Goal: Task Accomplishment & Management: Manage account settings

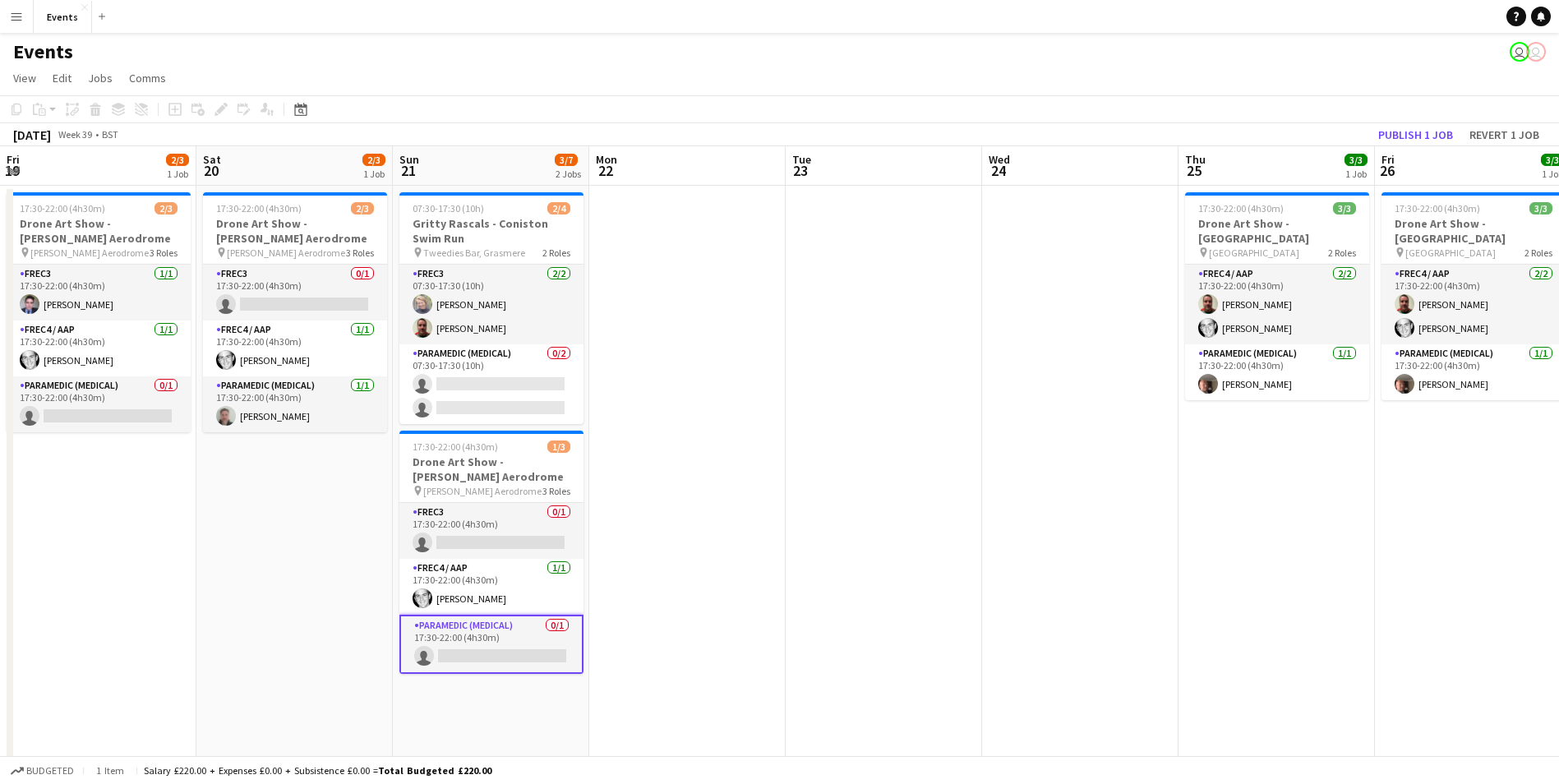
scroll to position [0, 640]
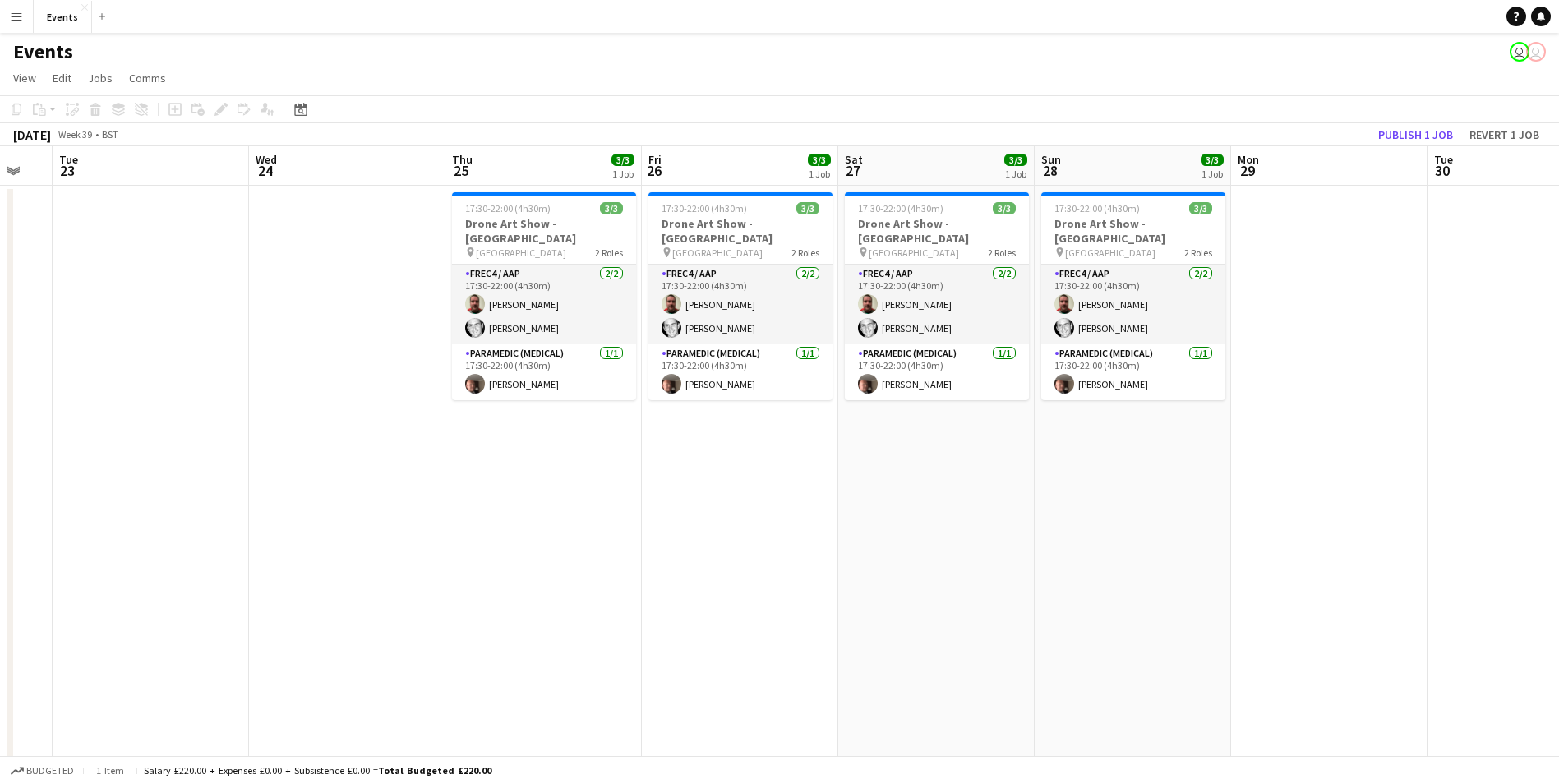
drag, startPoint x: 784, startPoint y: 521, endPoint x: 699, endPoint y: 516, distance: 85.1
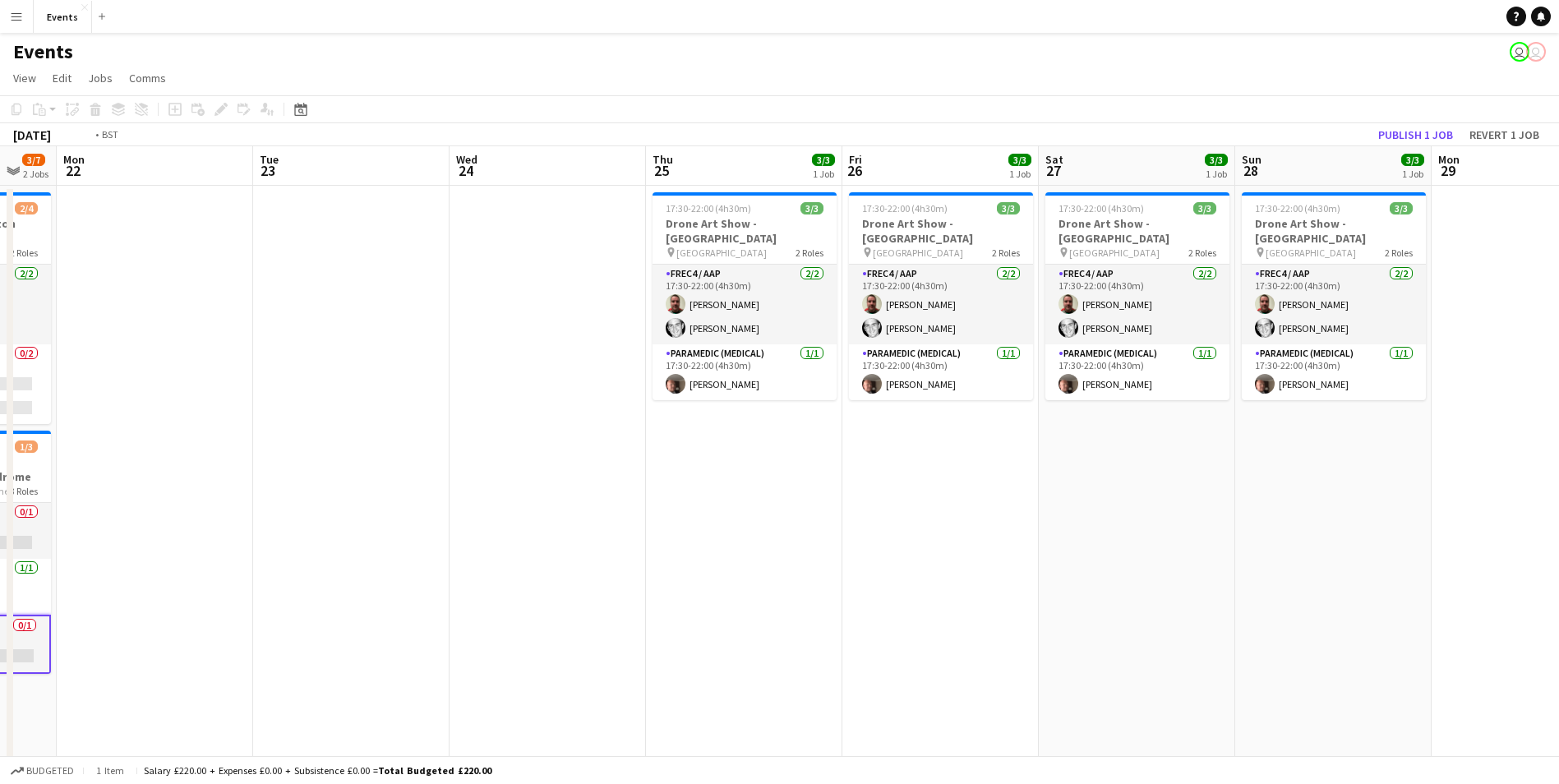
drag, startPoint x: 284, startPoint y: 519, endPoint x: 1074, endPoint y: 560, distance: 791.1
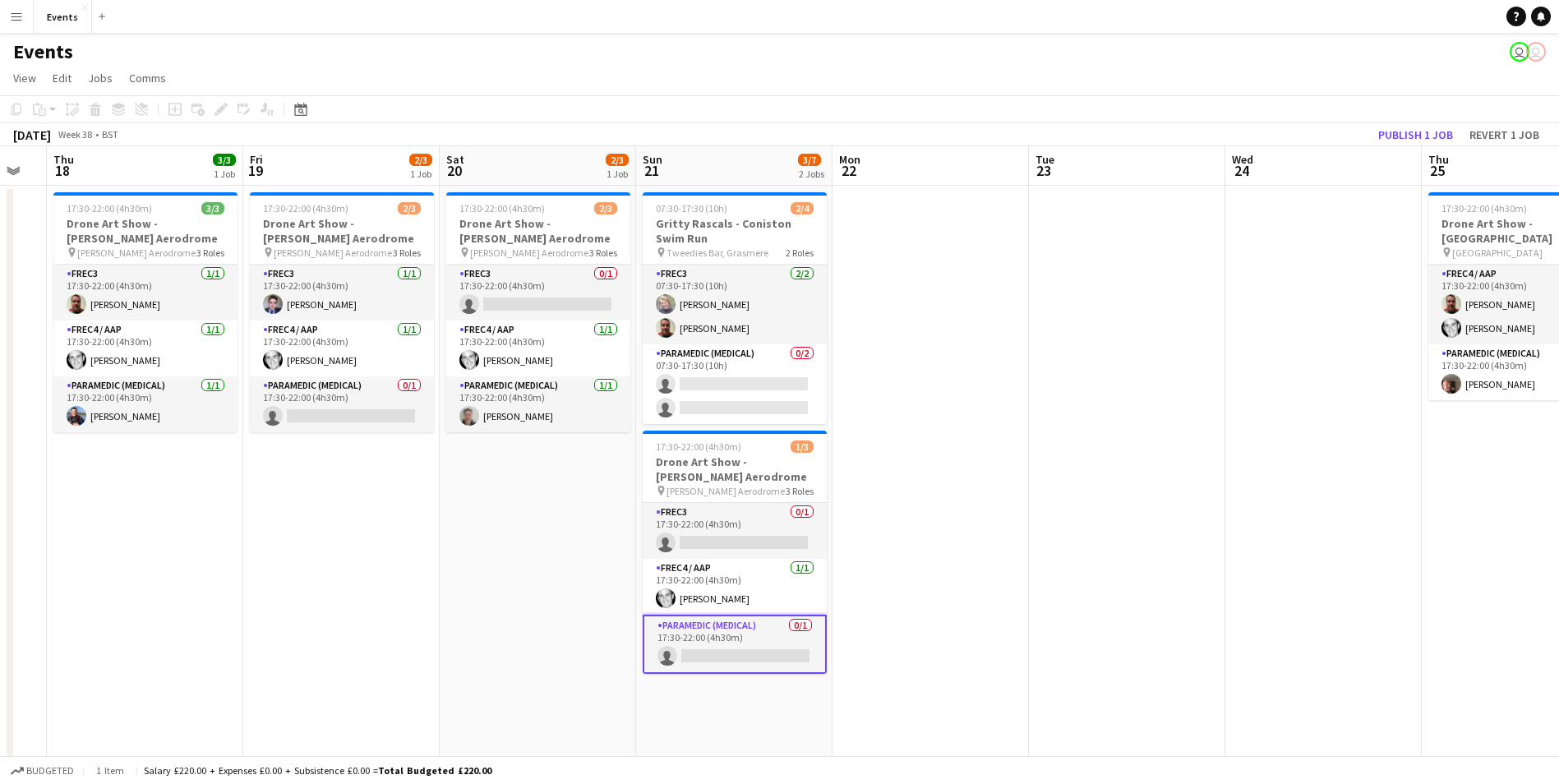
drag, startPoint x: 697, startPoint y: 553, endPoint x: 880, endPoint y: 601, distance: 189.2
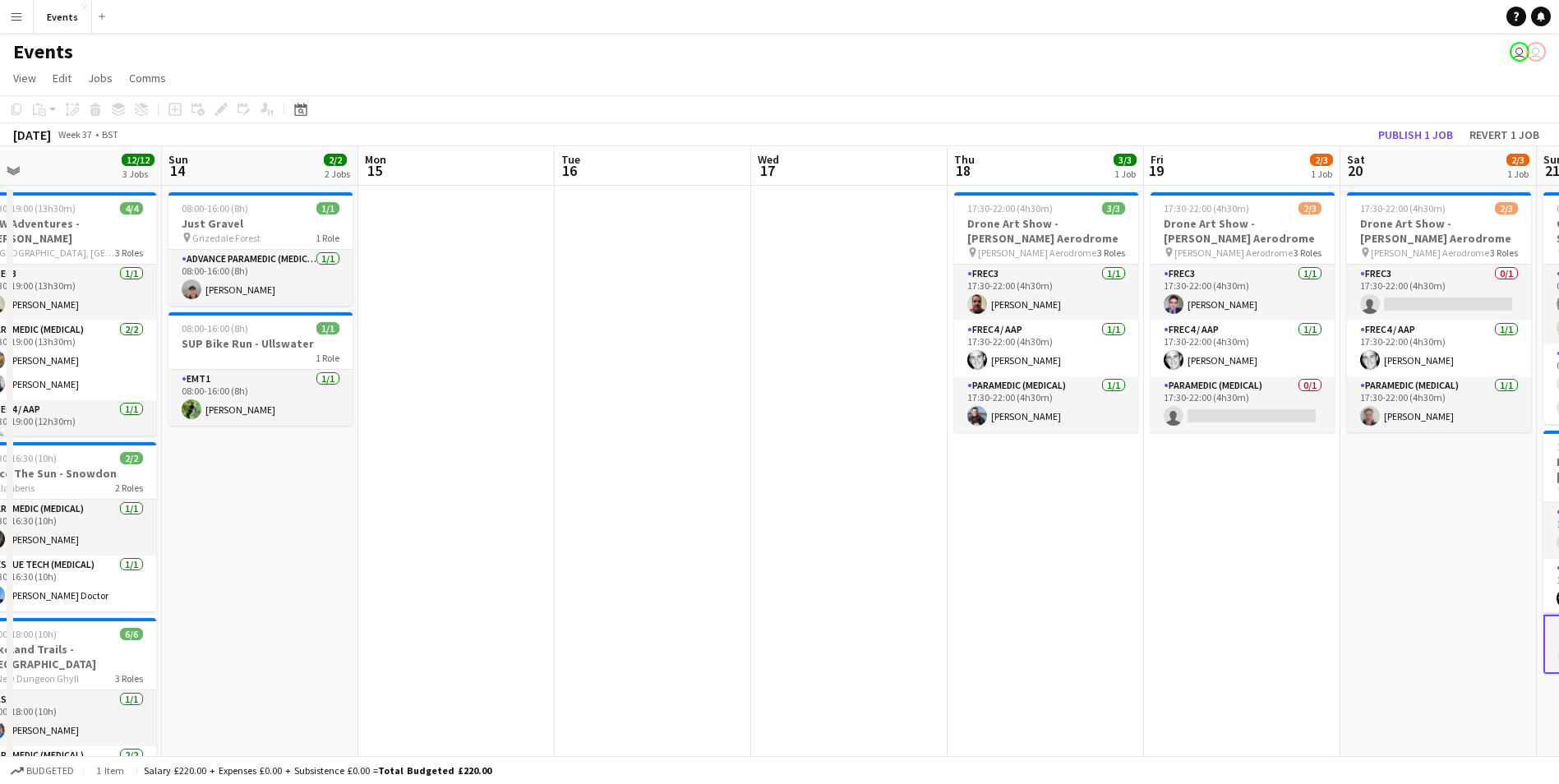
drag, startPoint x: 336, startPoint y: 498, endPoint x: 1237, endPoint y: 633, distance: 911.1
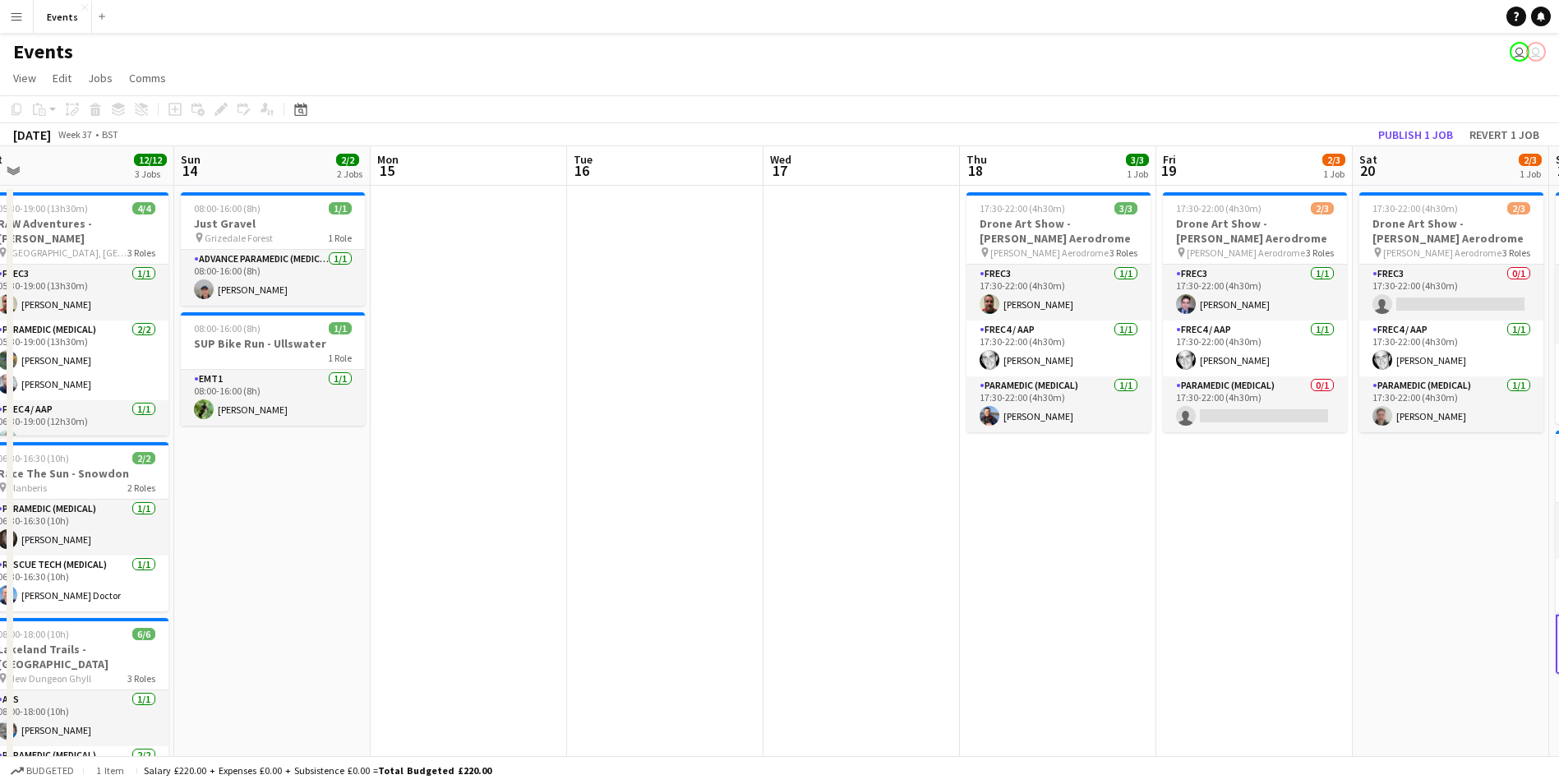
scroll to position [0, 499]
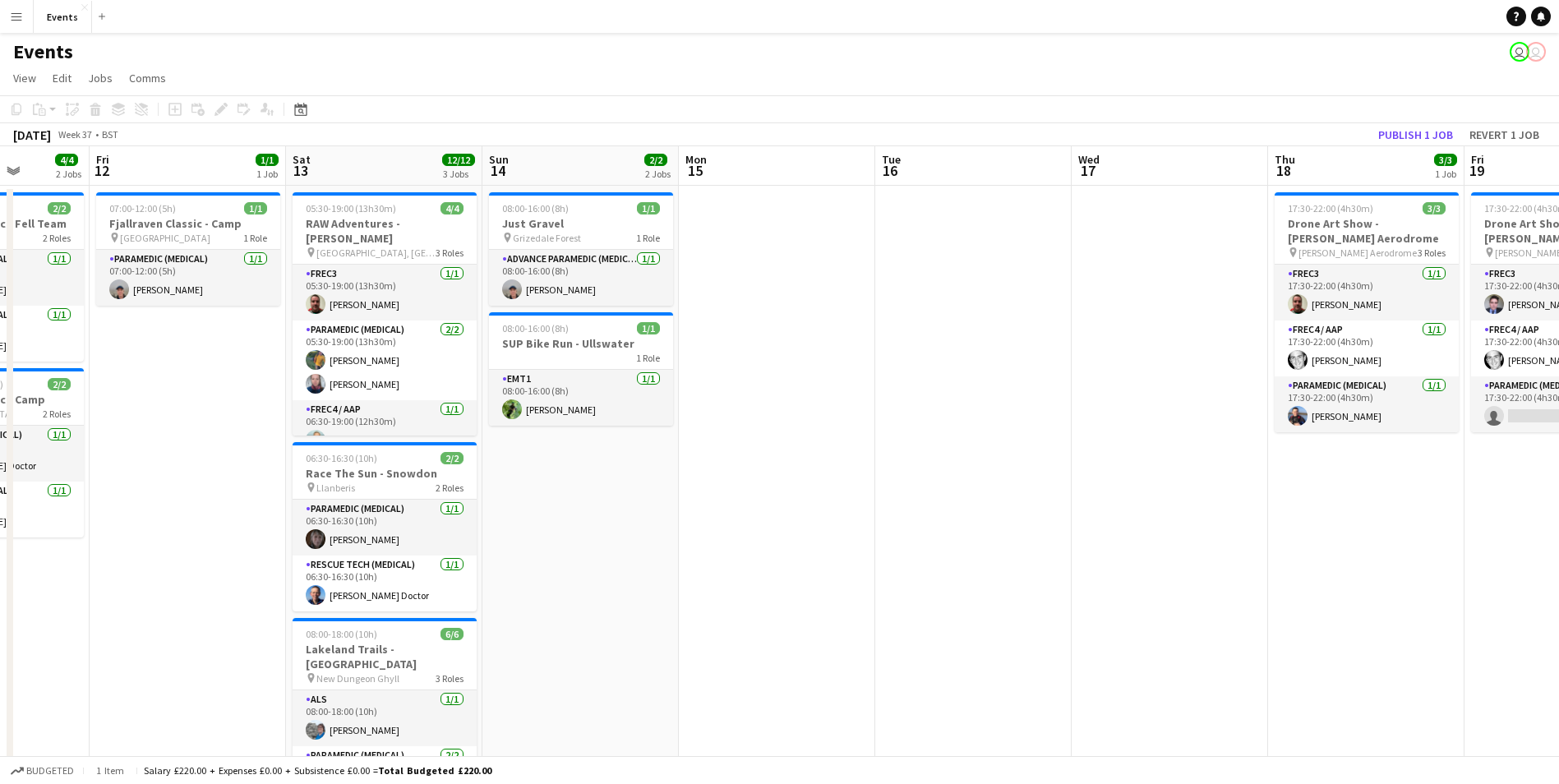
drag, startPoint x: 680, startPoint y: 612, endPoint x: 965, endPoint y: 627, distance: 285.4
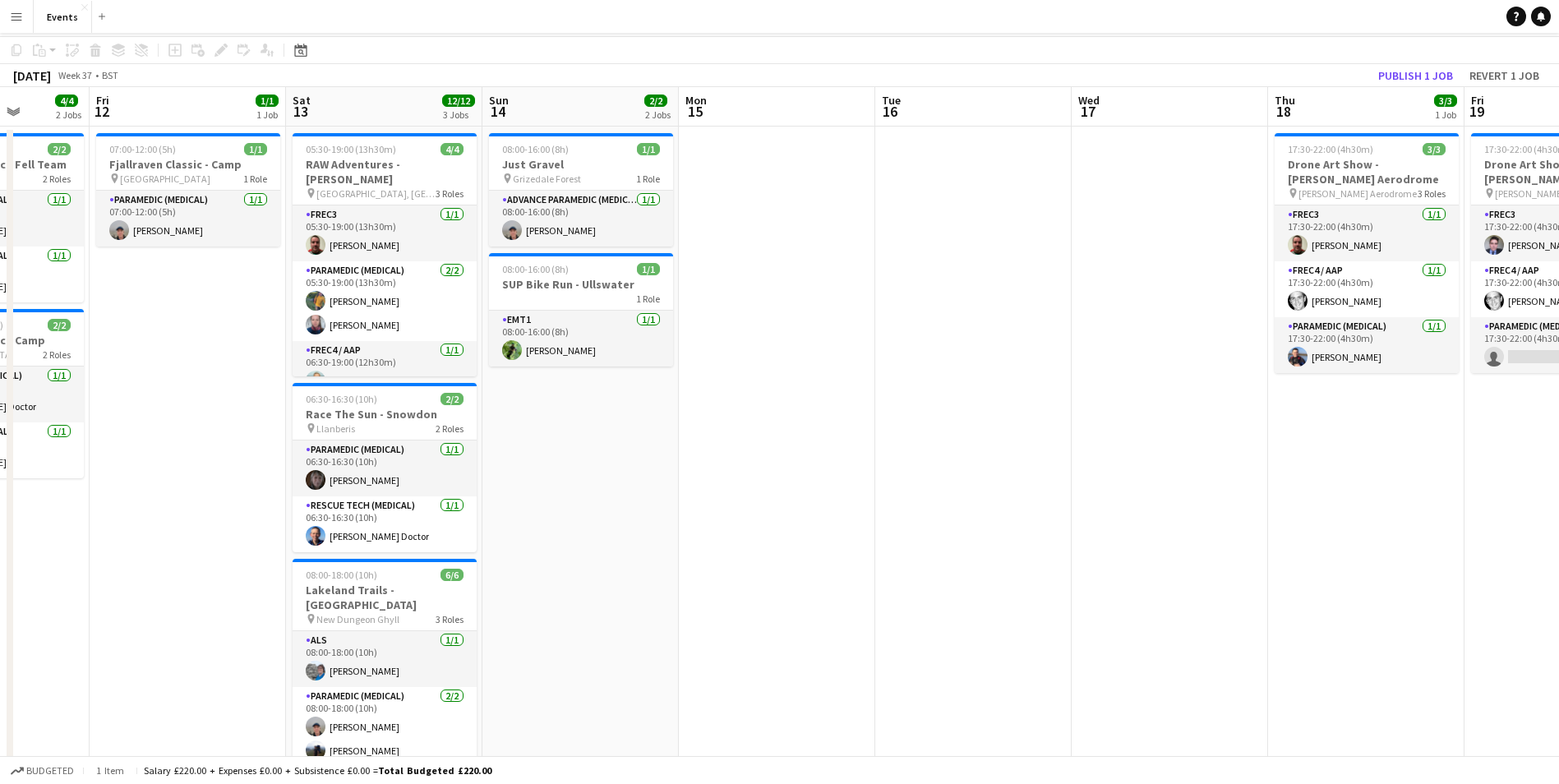
scroll to position [0, 0]
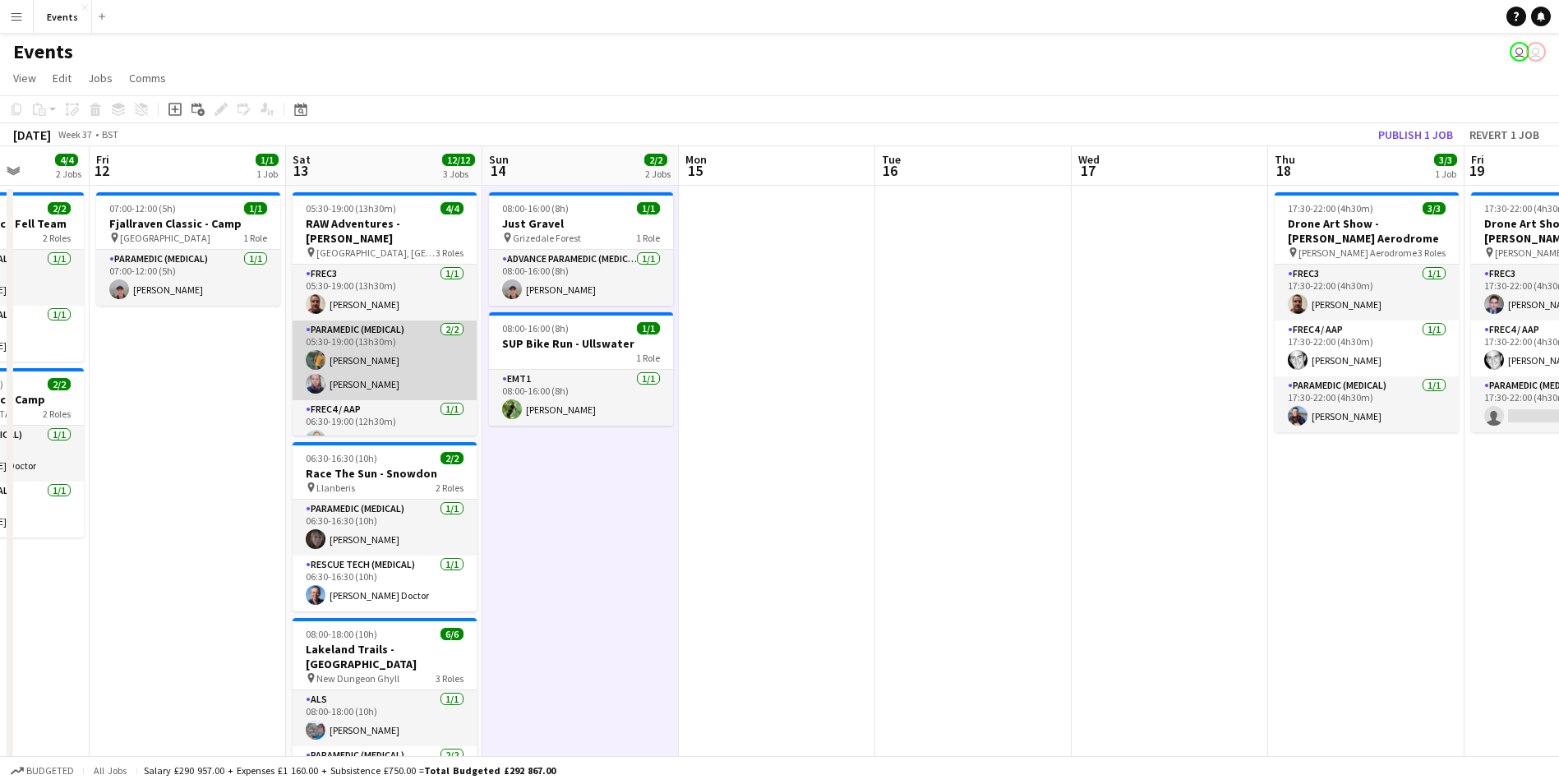
click at [405, 320] on app-card-role "Paramedic (Medical) [DATE] 05:30-19:00 (13h30m) [PERSON_NAME] [PERSON_NAME]" at bounding box center [384, 360] width 184 height 80
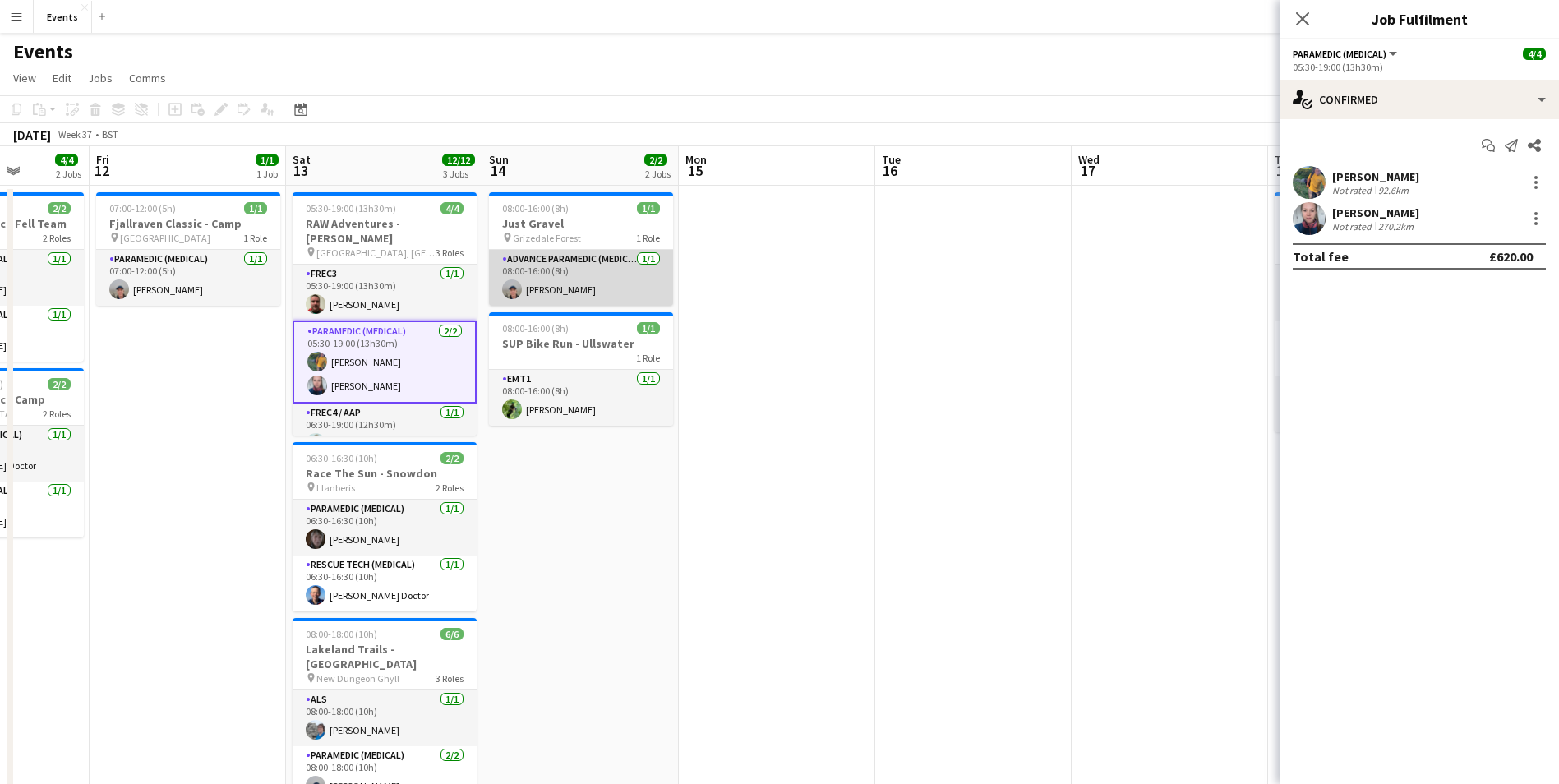
click at [521, 284] on app-card-role "Advance Paramedic (Medical) [DATE] 08:00-16:00 (8h) [PERSON_NAME]" at bounding box center [581, 278] width 184 height 56
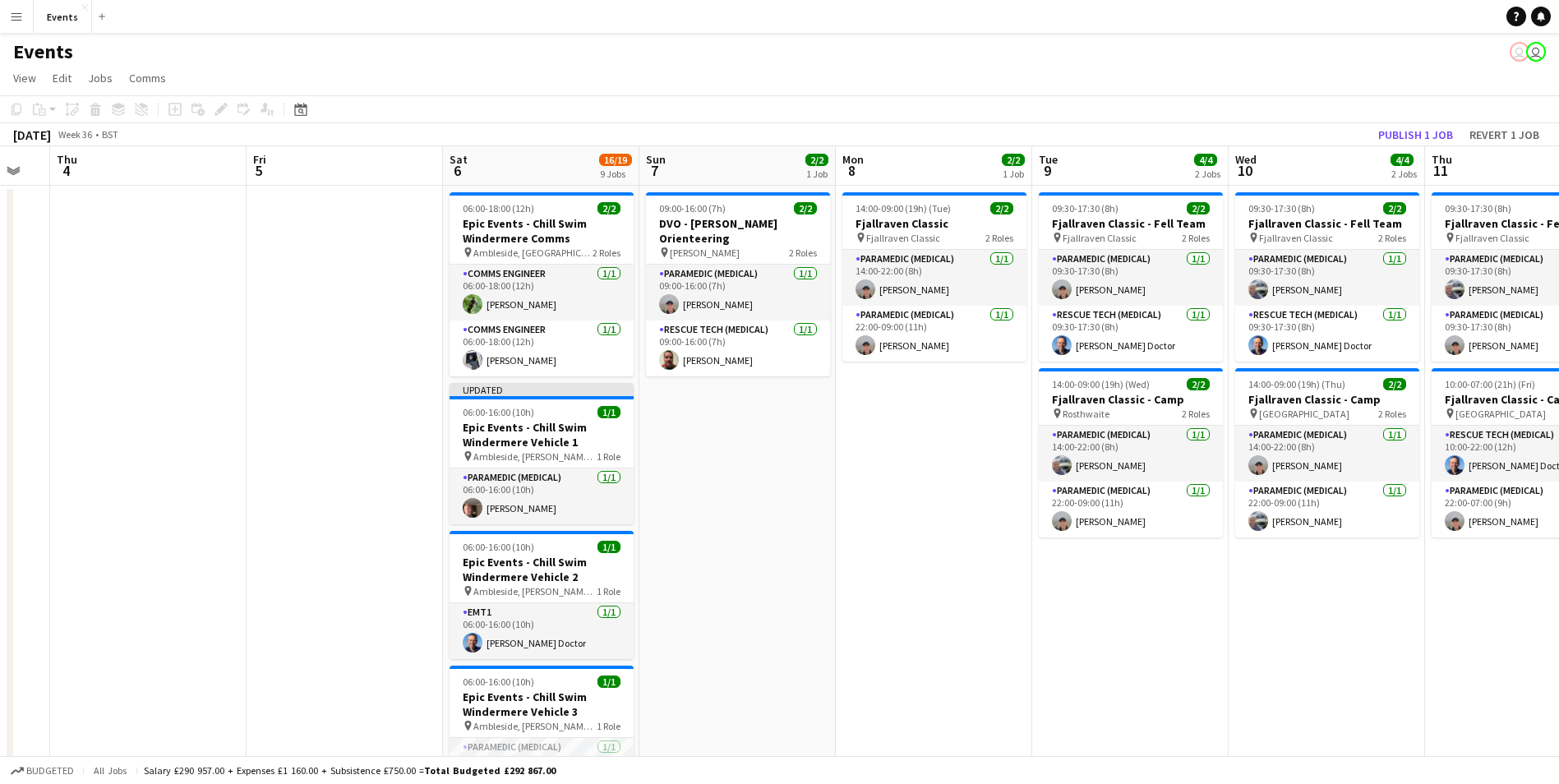
scroll to position [0, 555]
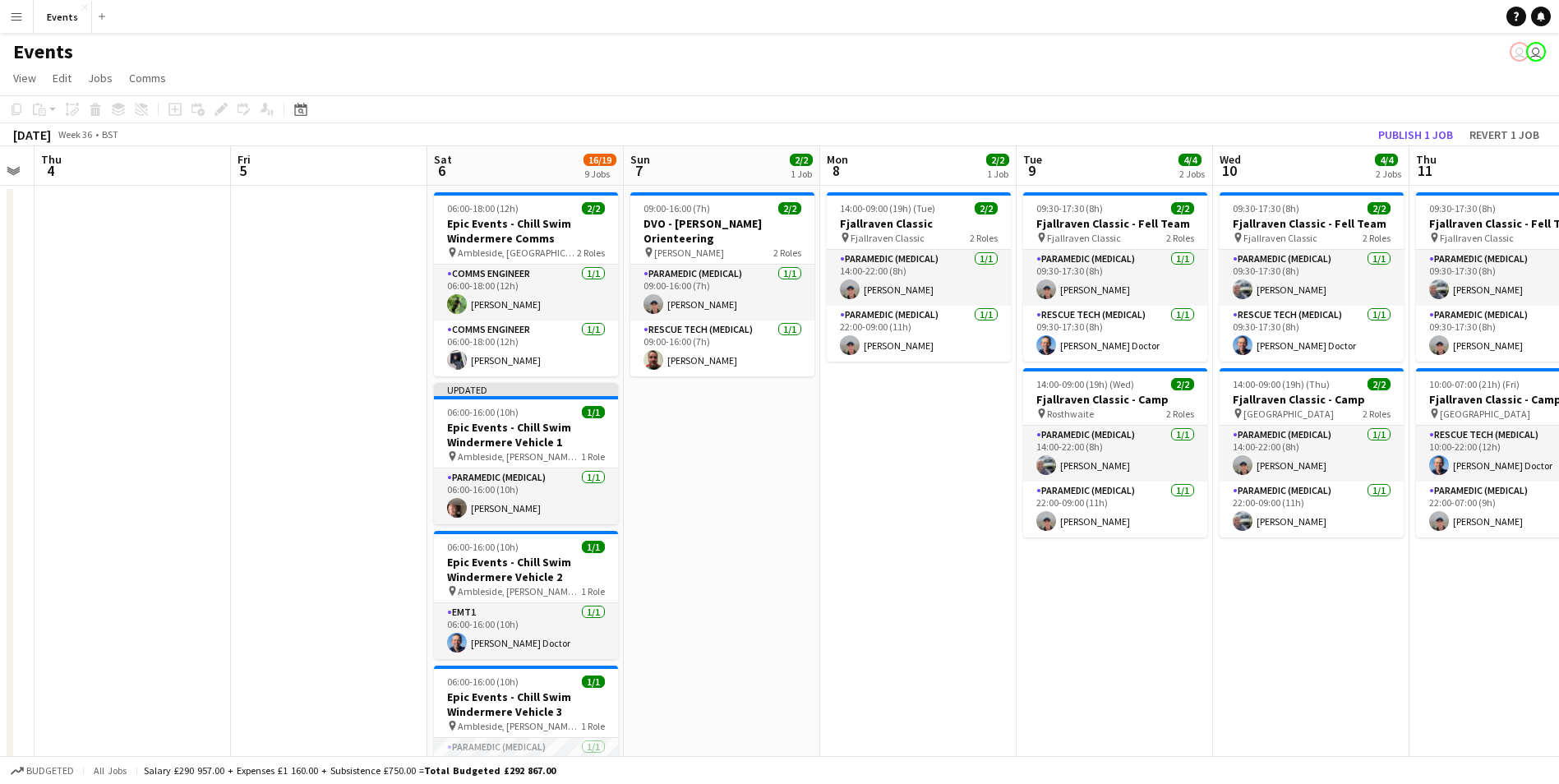
drag, startPoint x: 1432, startPoint y: 682, endPoint x: 878, endPoint y: 547, distance: 570.2
click at [1395, 141] on button "Publish 1 job" at bounding box center [1416, 135] width 88 height 22
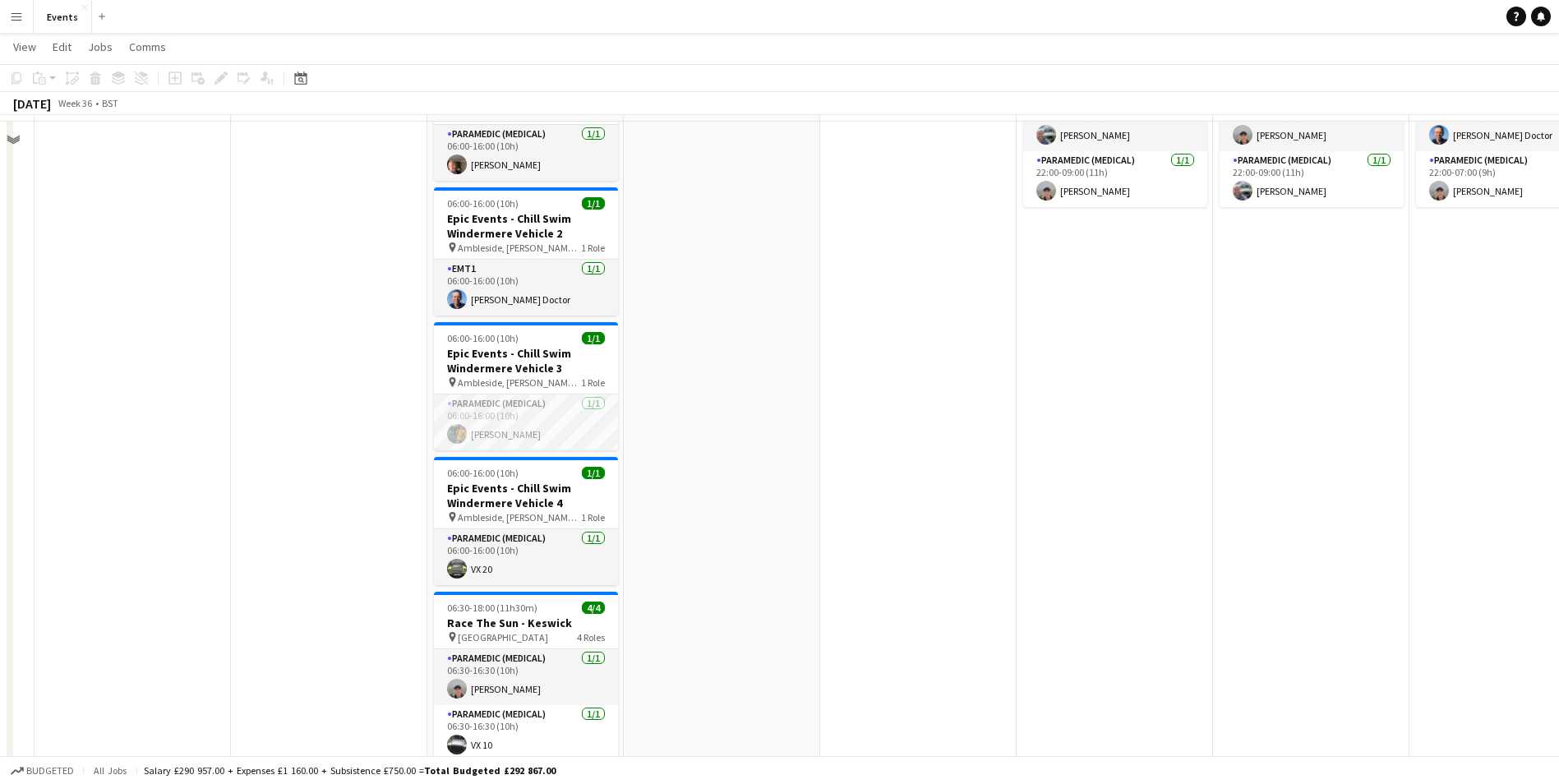
scroll to position [82, 0]
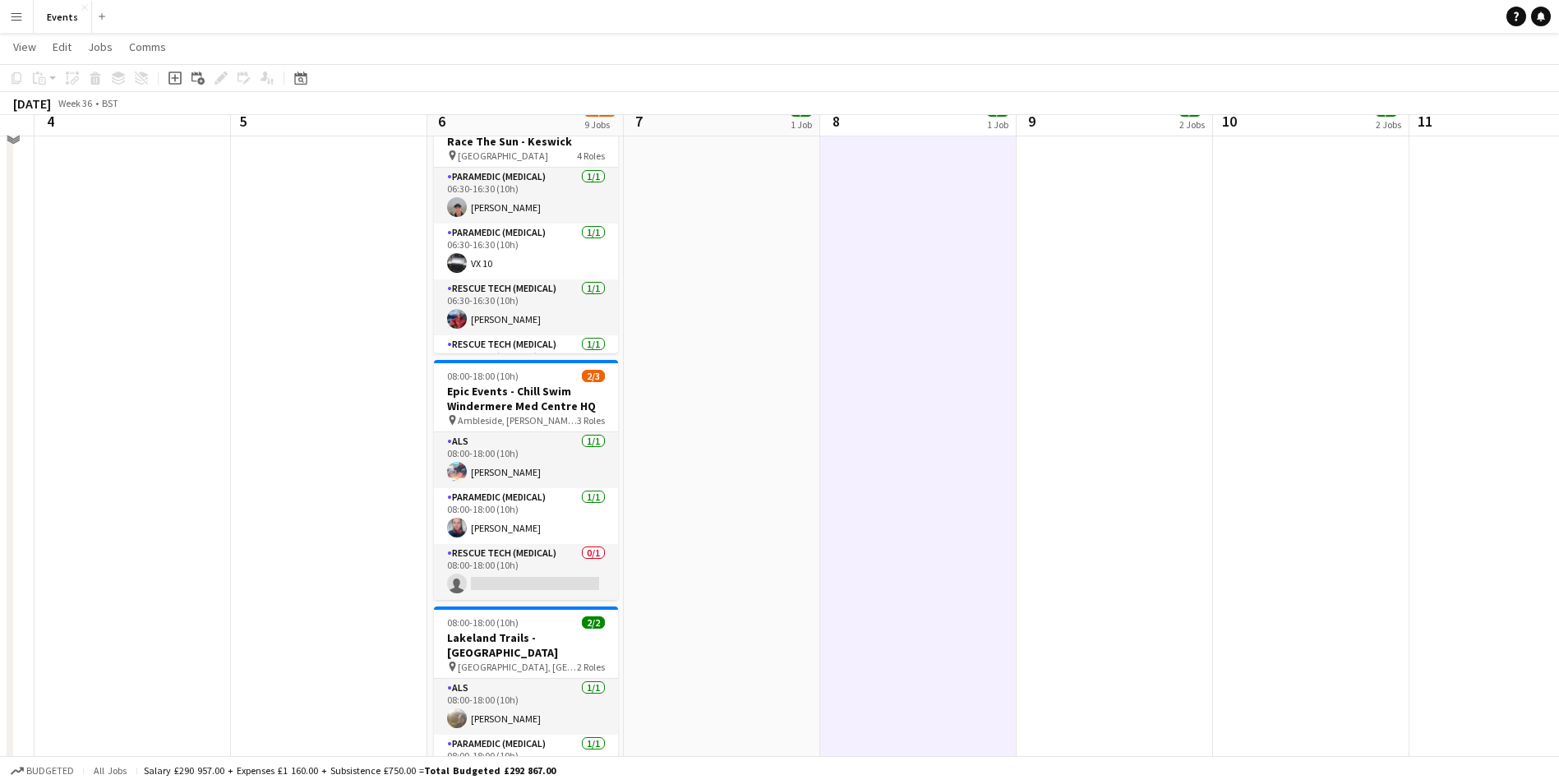
scroll to position [822, 0]
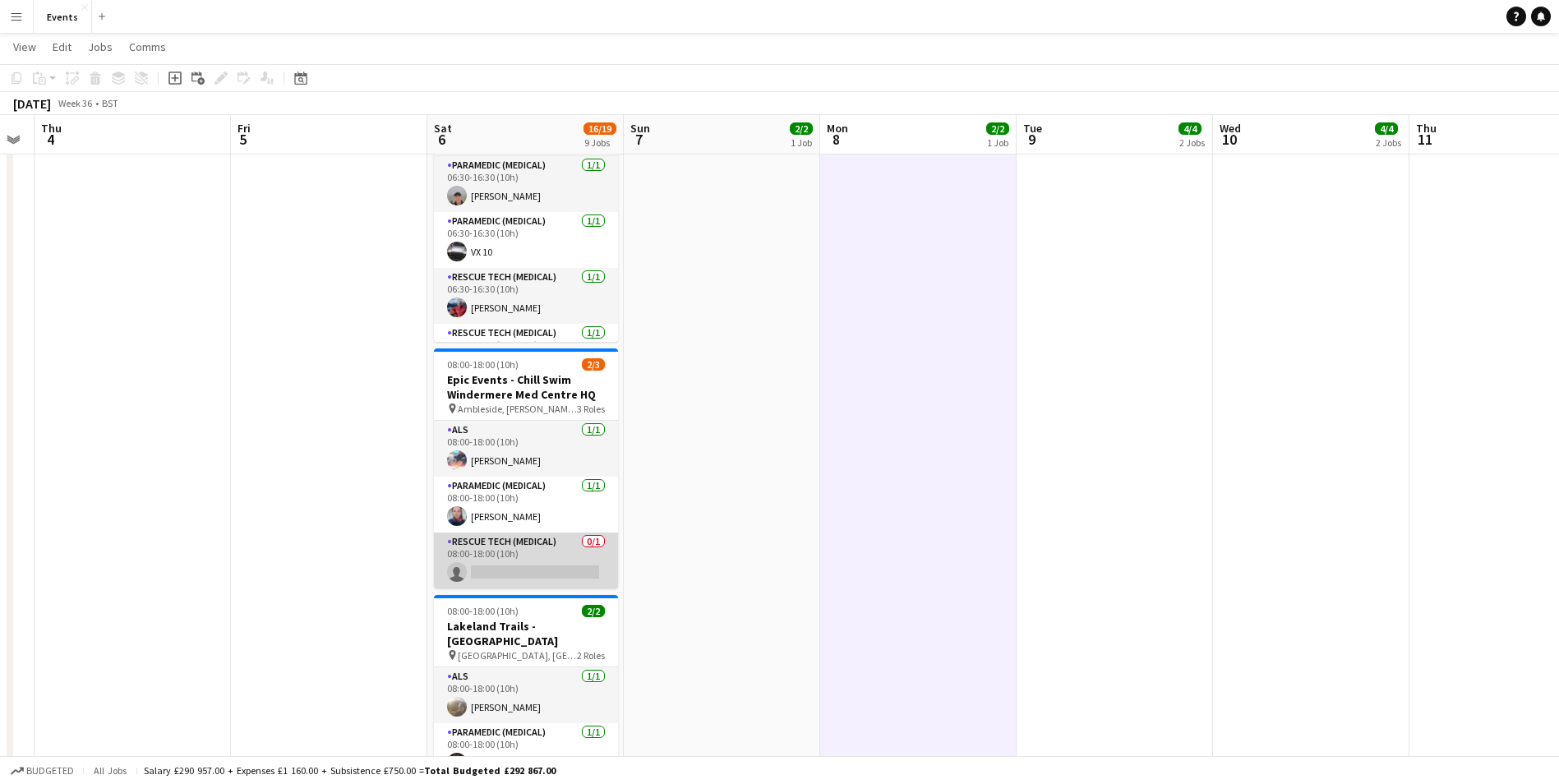
click at [563, 570] on app-card-role "Rescue Tech (Medical) 0/1 08:00-18:00 (10h) single-neutral-actions" at bounding box center [525, 560] width 184 height 56
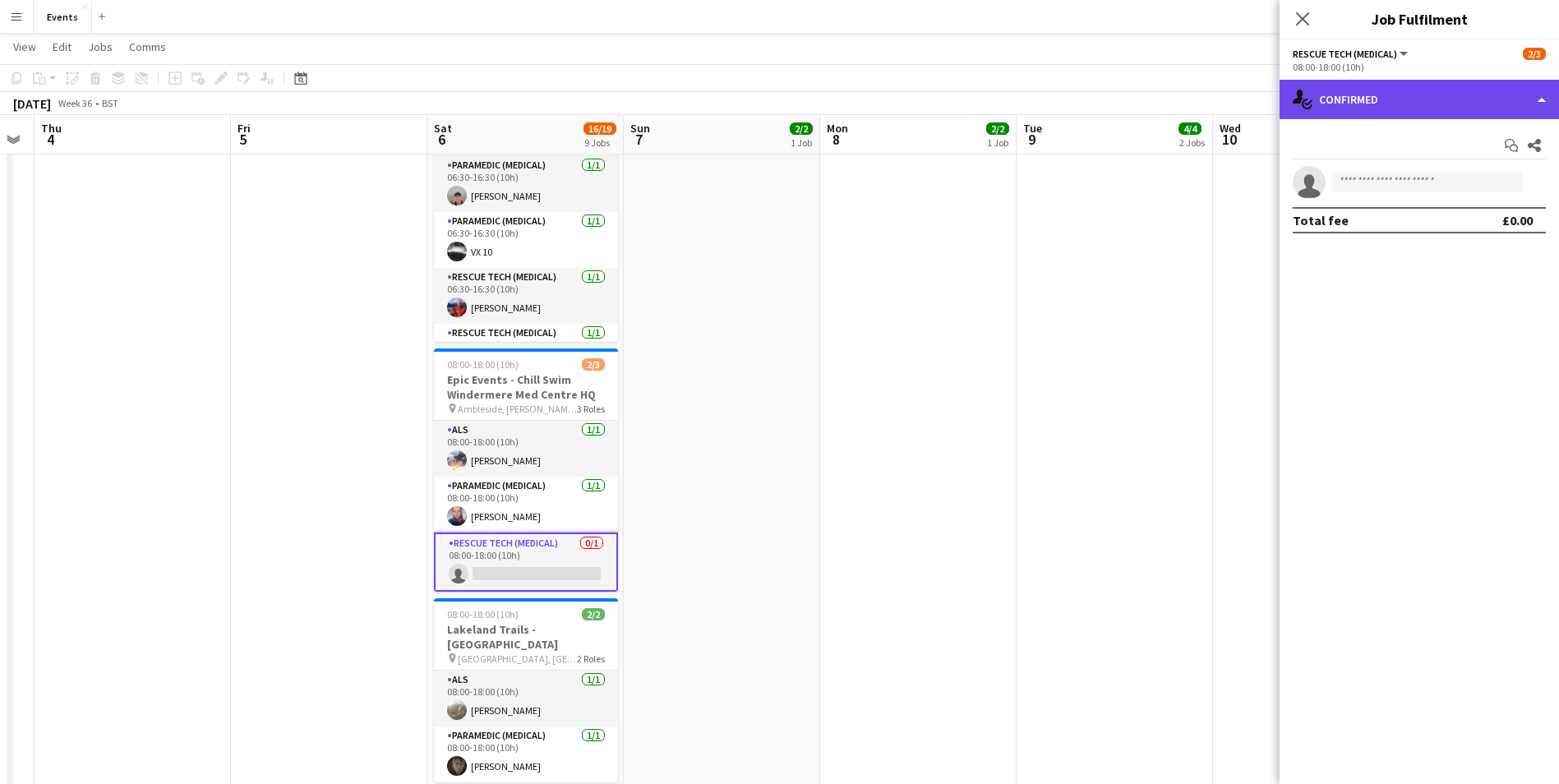
click at [1360, 111] on div "single-neutral-actions-check-2 Confirmed" at bounding box center [1419, 100] width 280 height 40
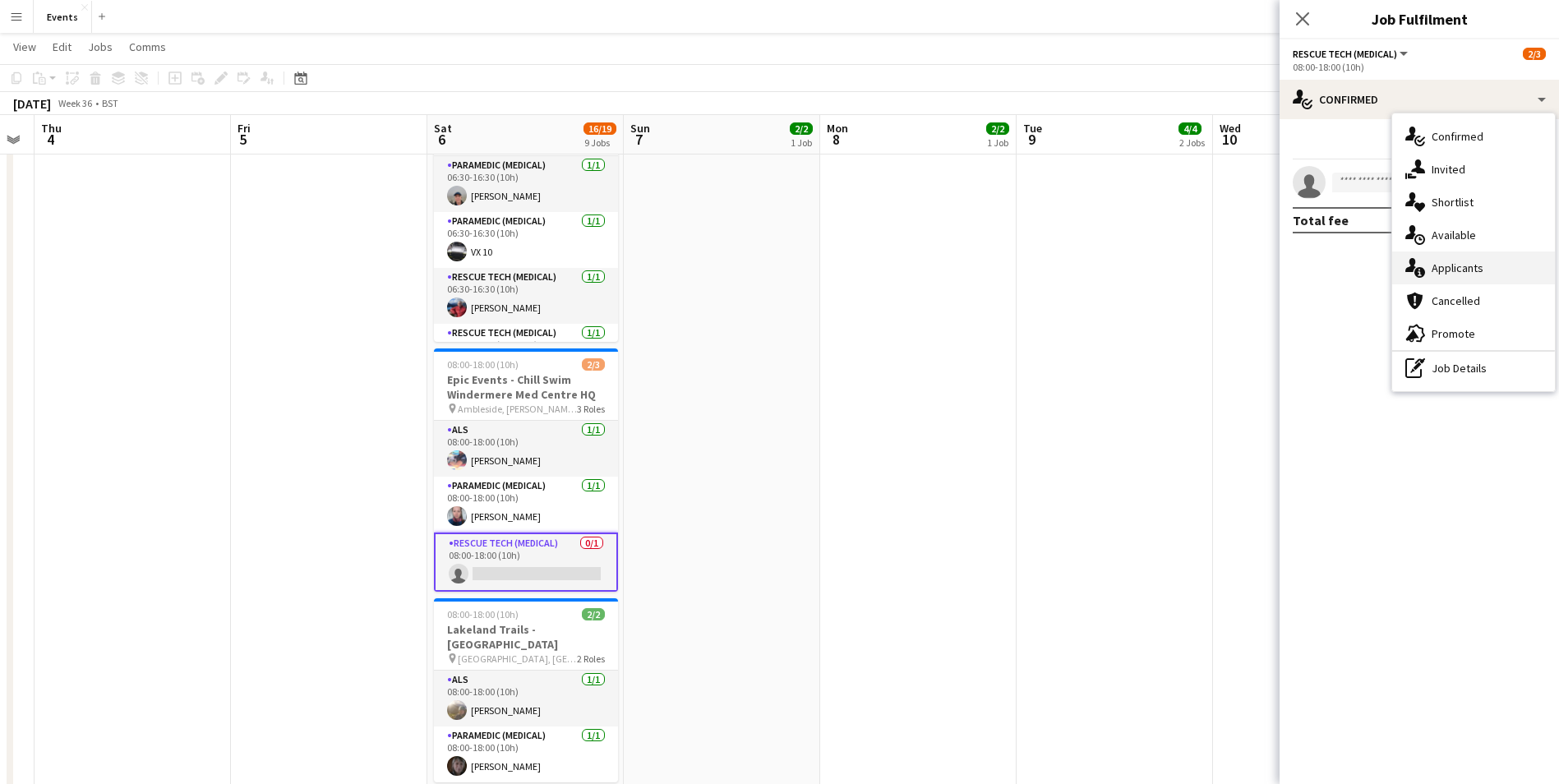
click at [1440, 257] on div "single-neutral-actions-information Applicants" at bounding box center [1474, 268] width 163 height 33
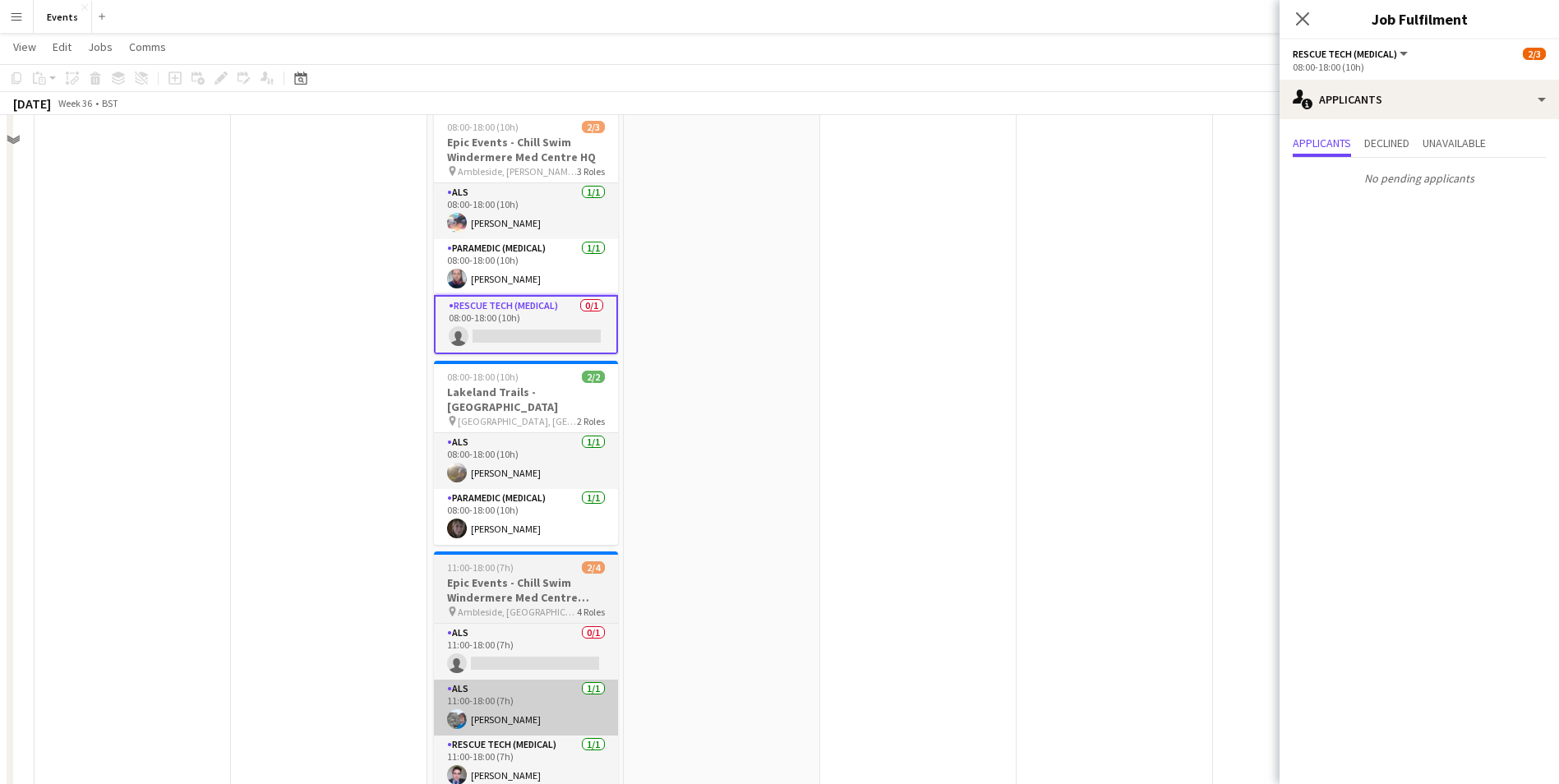
scroll to position [1068, 0]
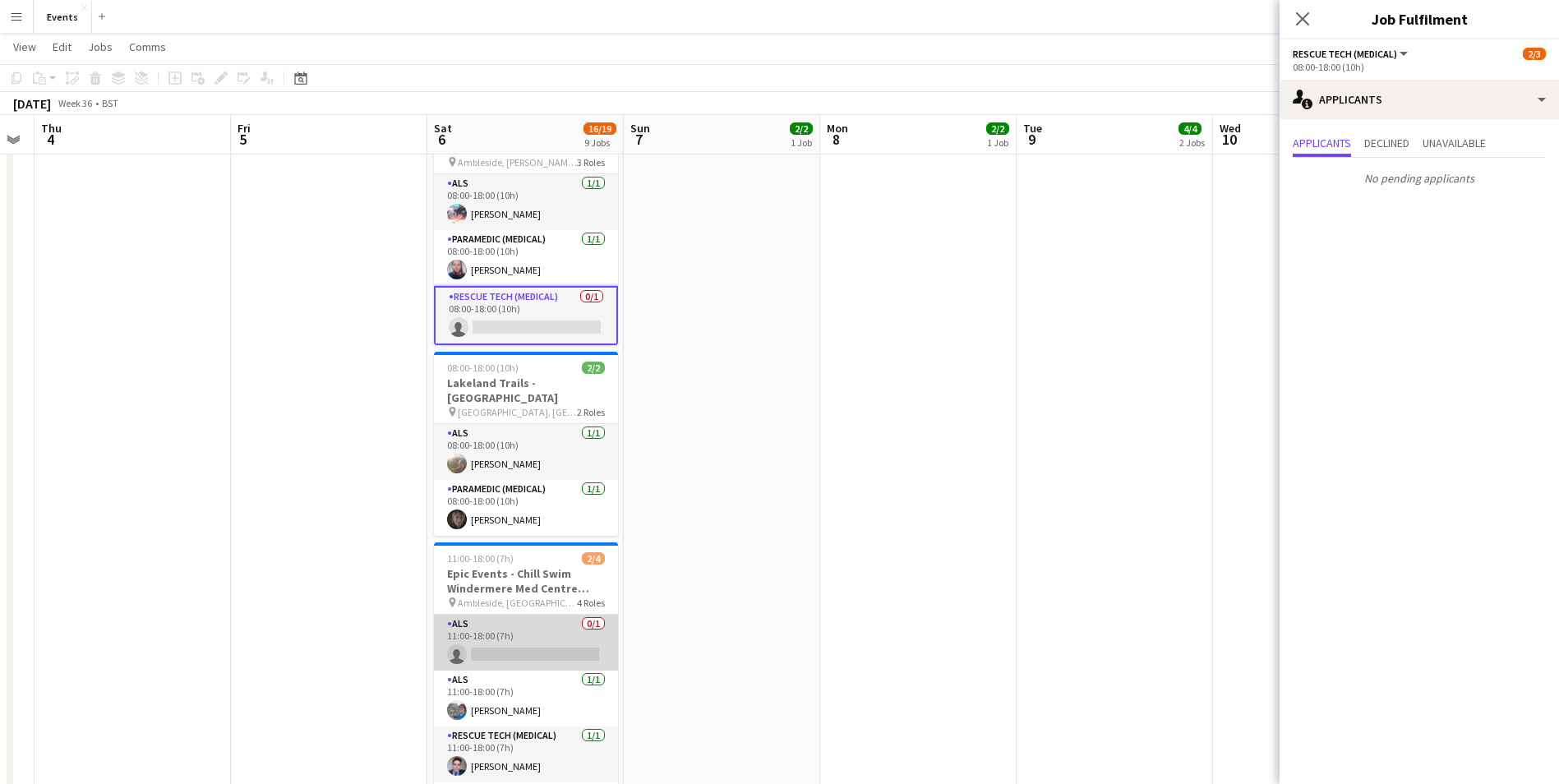
click at [509, 625] on app-card-role "ALS 0/1 11:00-18:00 (7h) single-neutral-actions" at bounding box center [525, 642] width 184 height 56
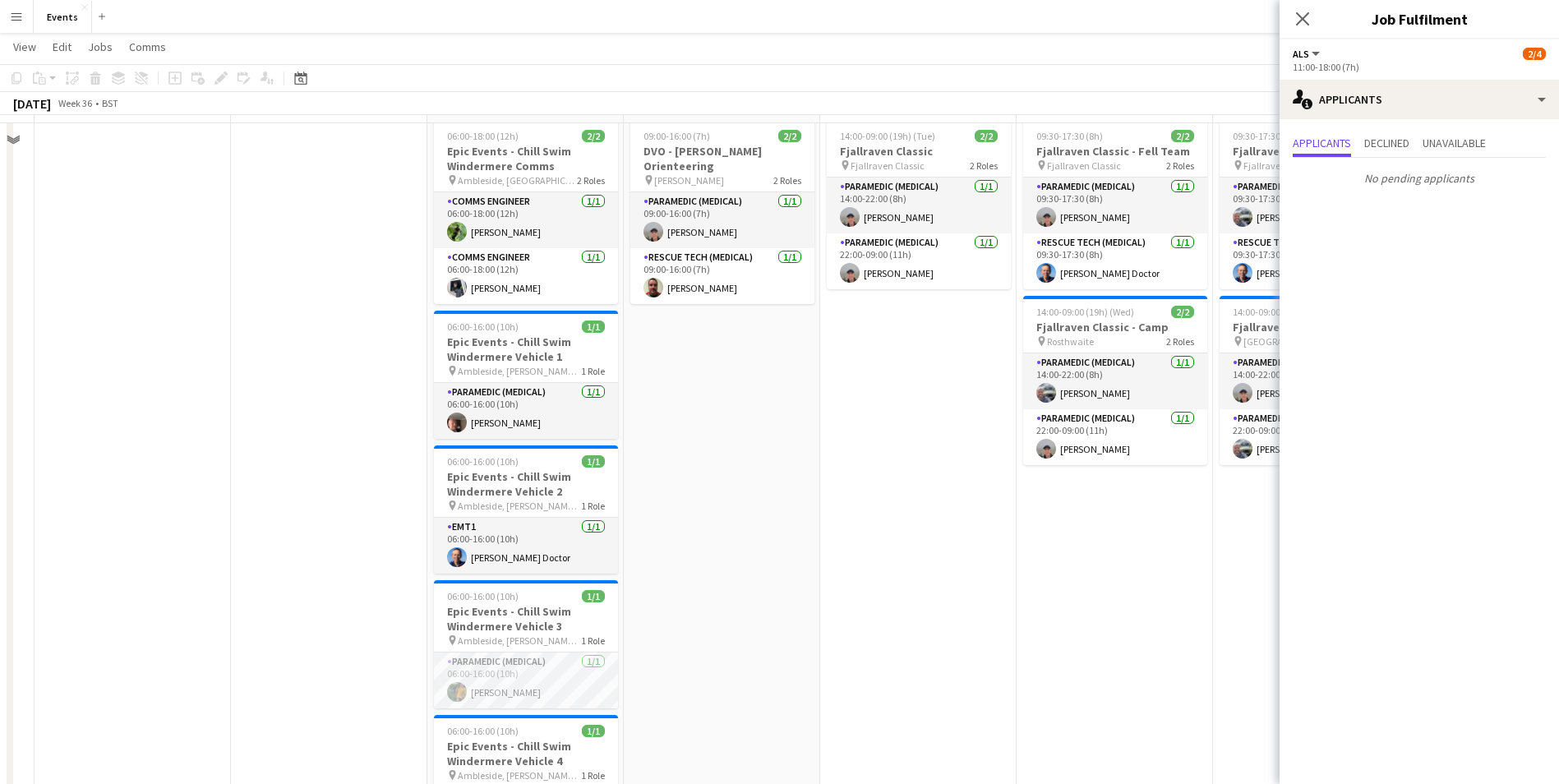
scroll to position [0, 0]
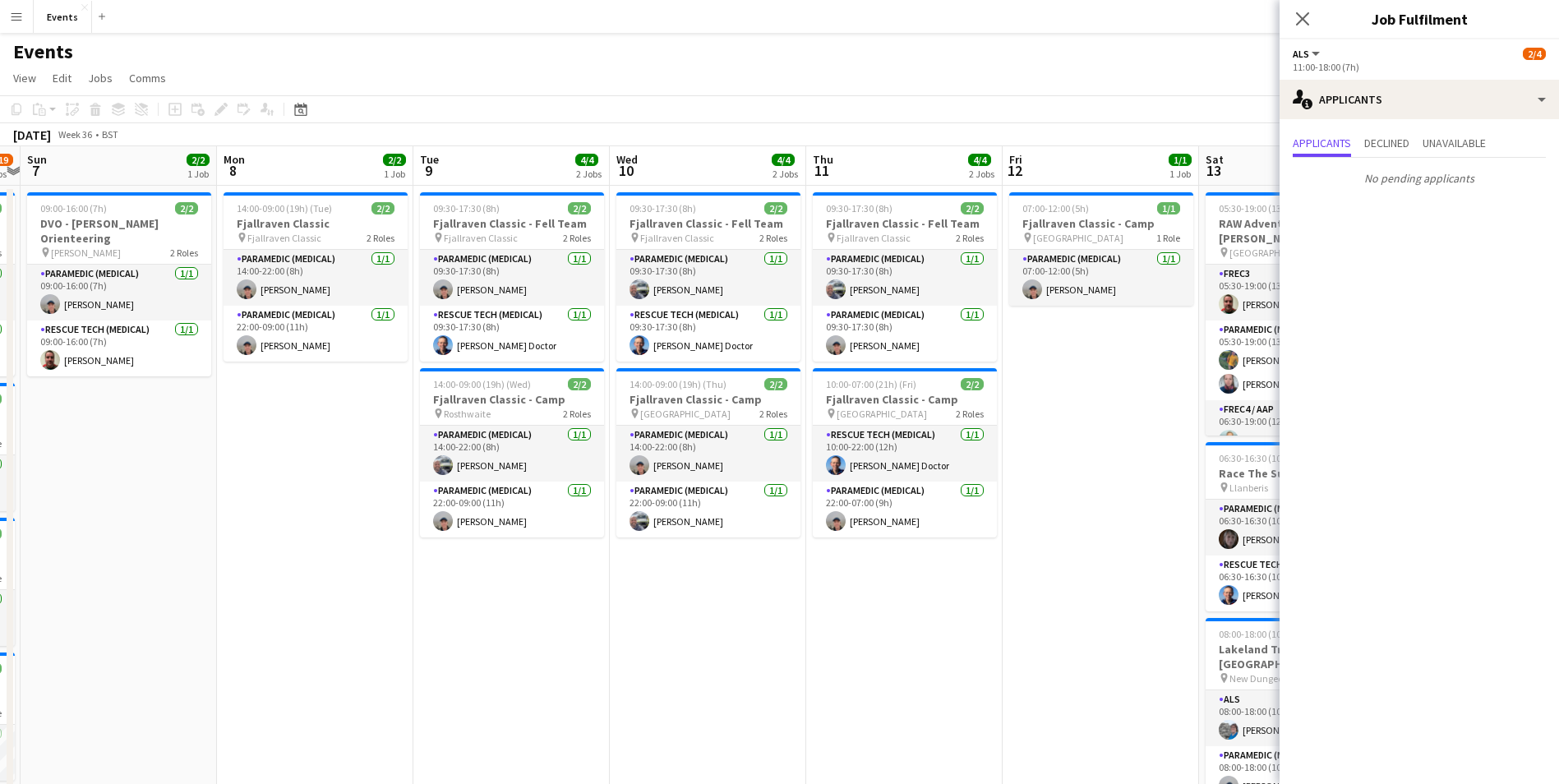
drag, startPoint x: 981, startPoint y: 632, endPoint x: 345, endPoint y: 547, distance: 641.7
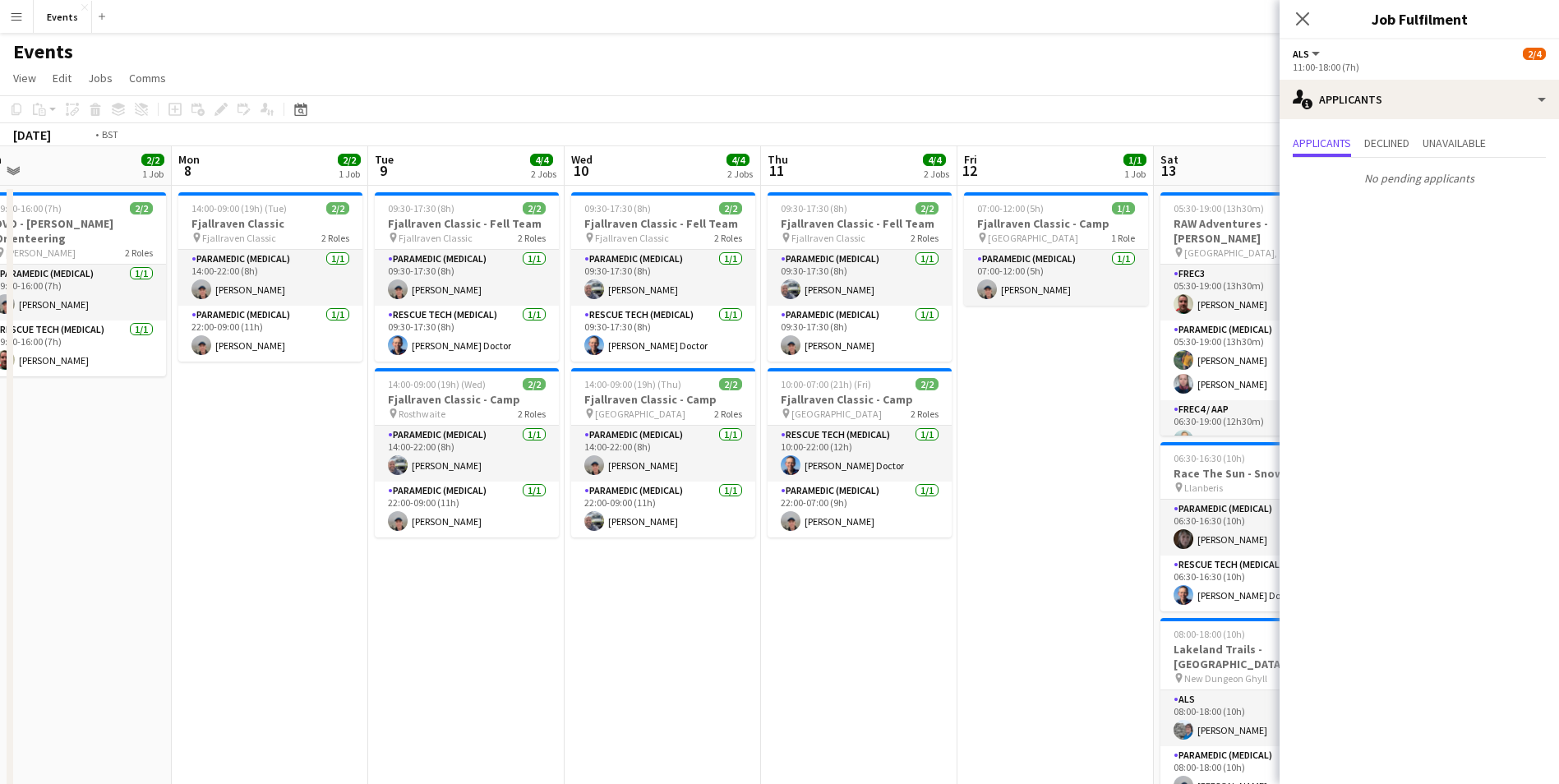
scroll to position [0, 531]
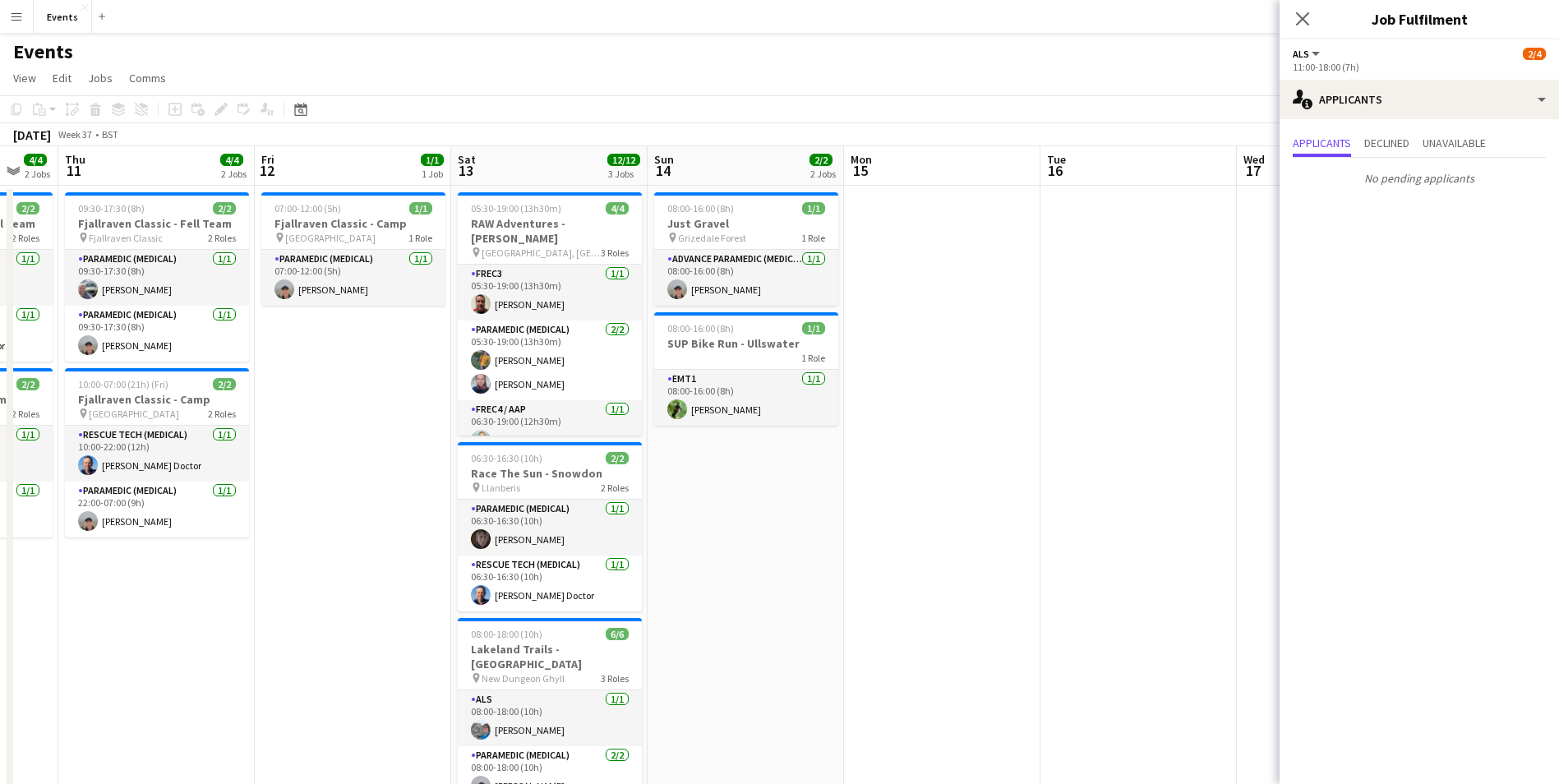
drag, startPoint x: 927, startPoint y: 651, endPoint x: 224, endPoint y: 588, distance: 705.8
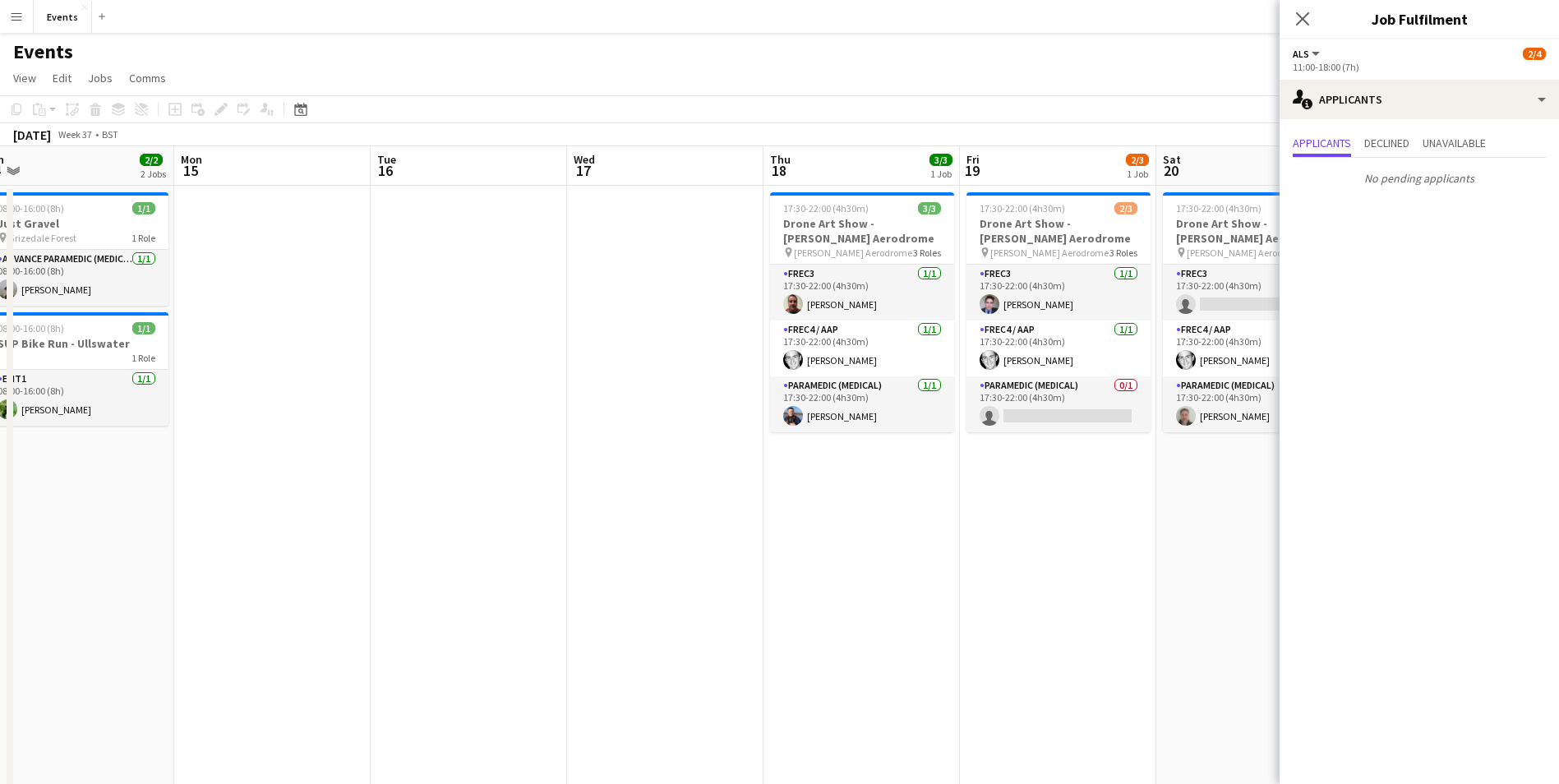
drag, startPoint x: 877, startPoint y: 597, endPoint x: 201, endPoint y: 522, distance: 680.1
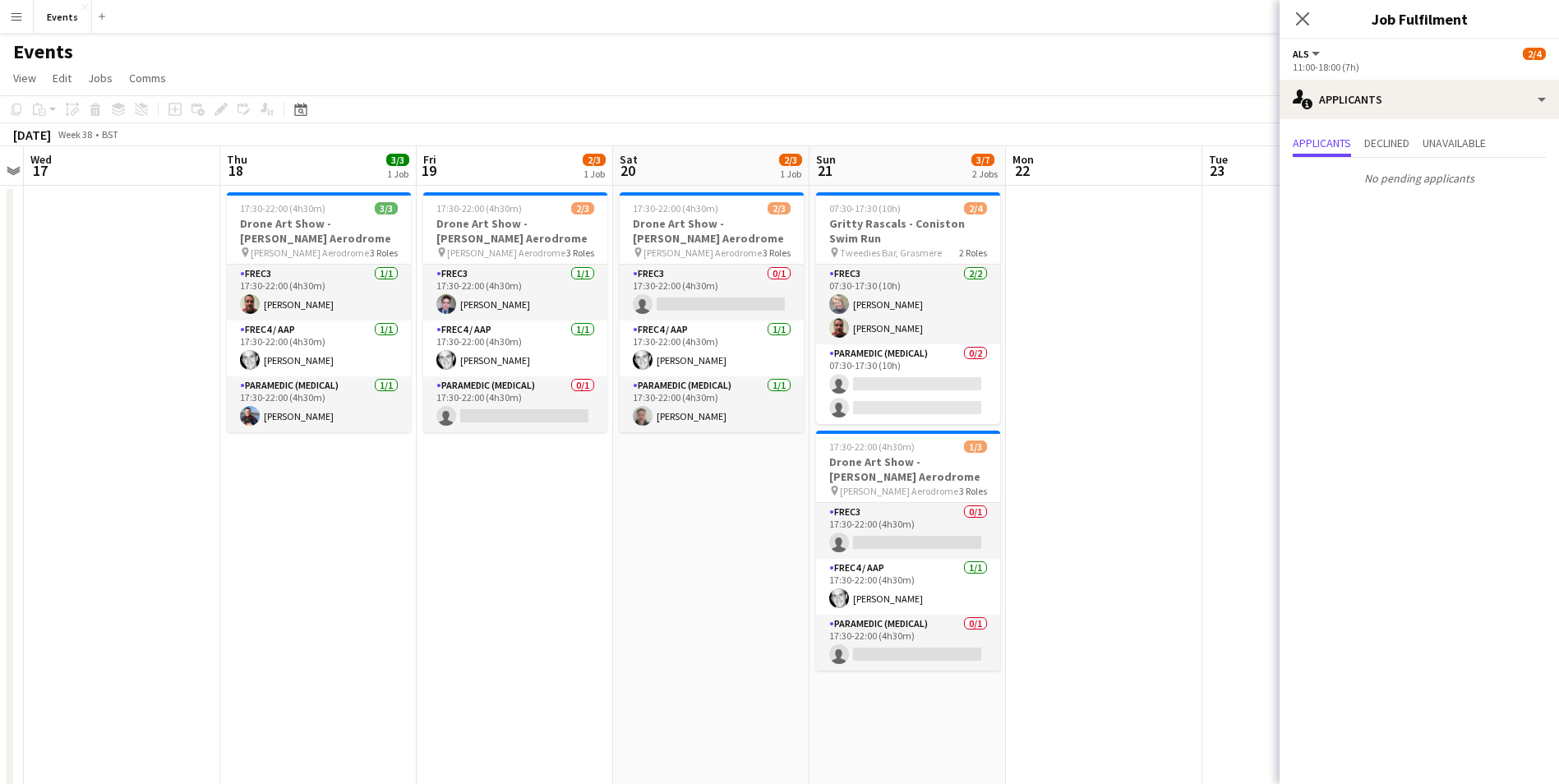
drag, startPoint x: 925, startPoint y: 657, endPoint x: 174, endPoint y: 538, distance: 760.4
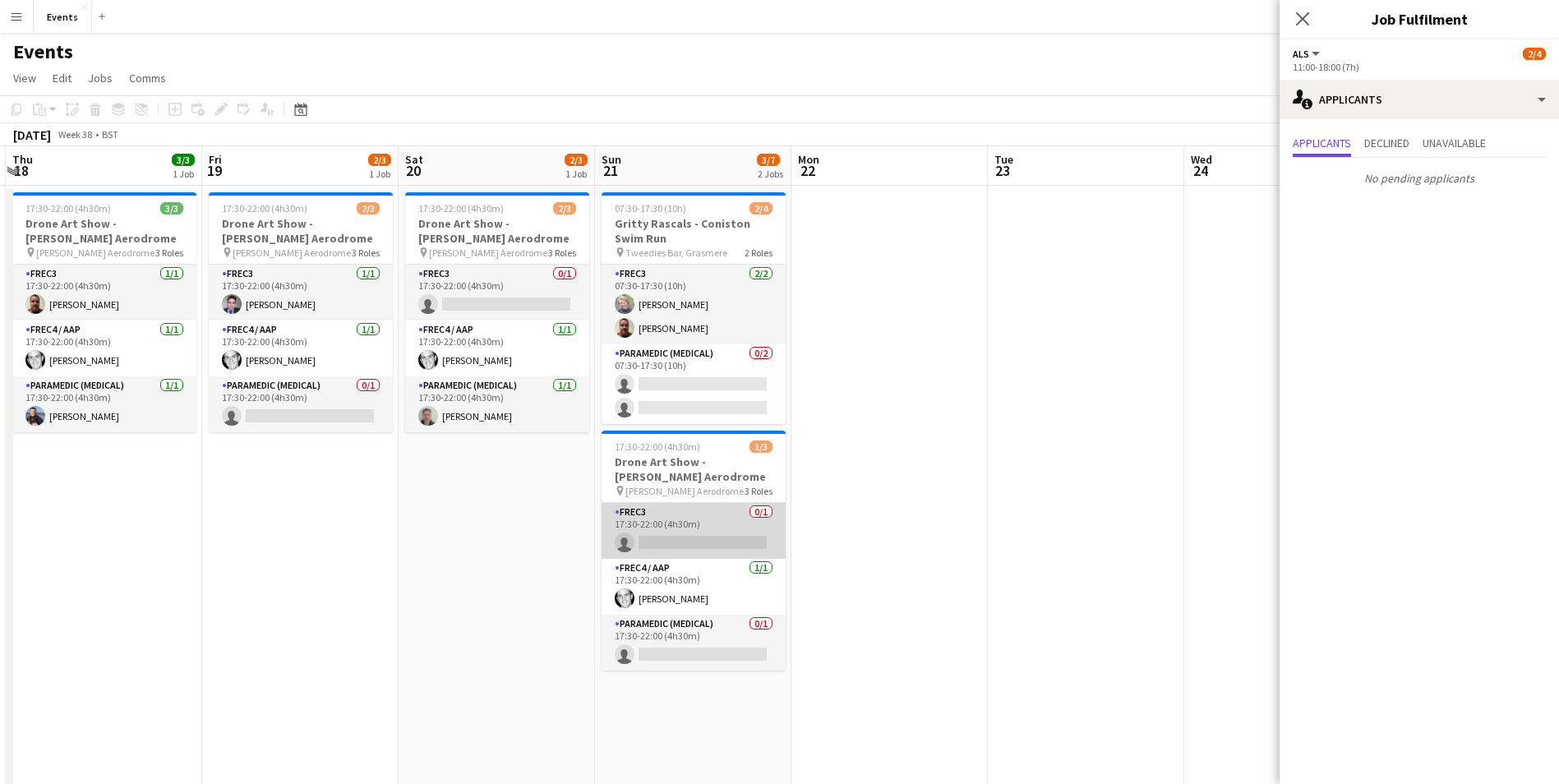
click at [684, 547] on app-card-role "FREC3 0/1 17:30-22:00 (4h30m) single-neutral-actions" at bounding box center [694, 530] width 184 height 56
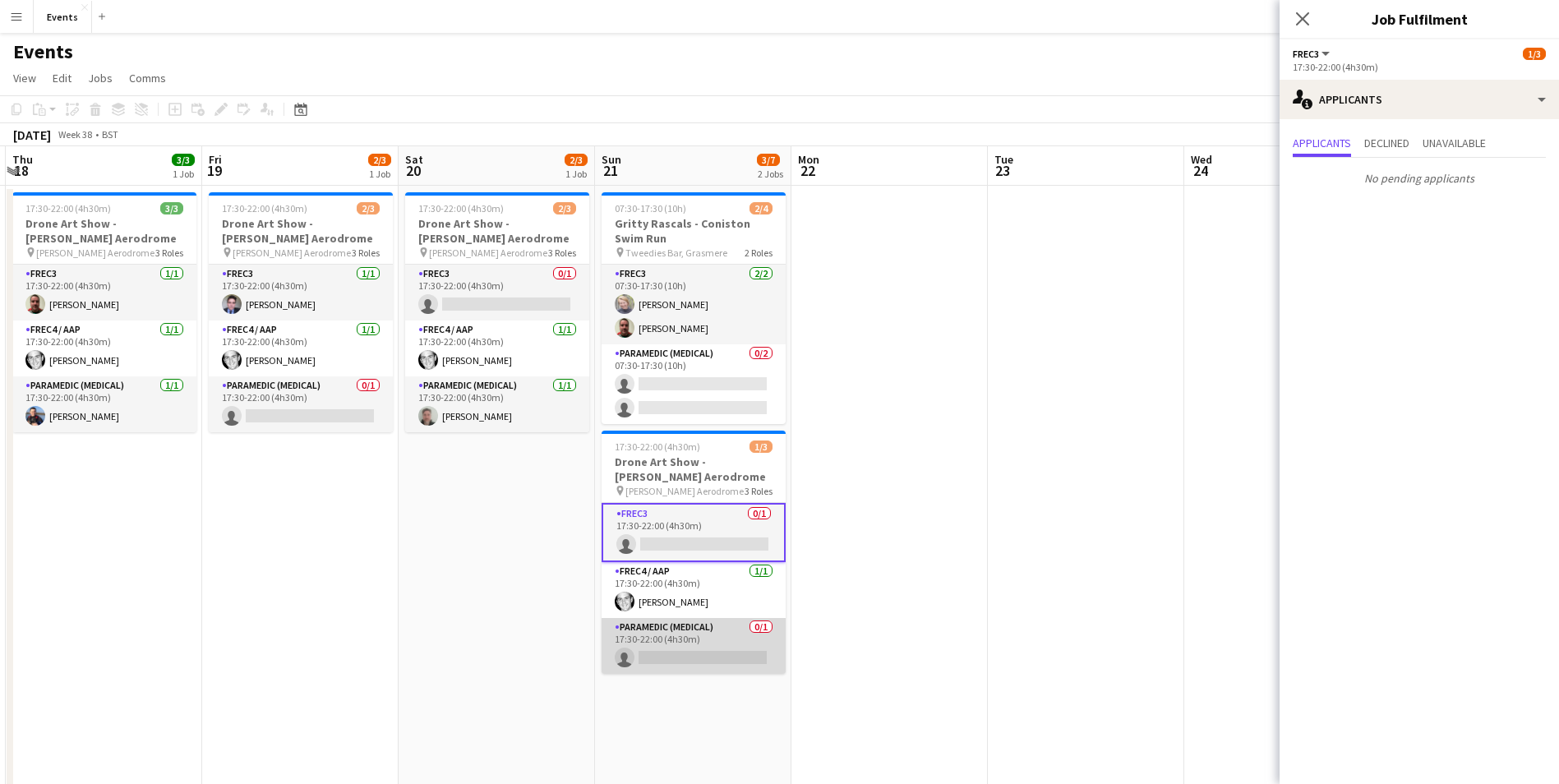
click at [694, 655] on app-card-role "Paramedic (Medical) 0/1 17:30-22:00 (4h30m) single-neutral-actions" at bounding box center [694, 646] width 184 height 56
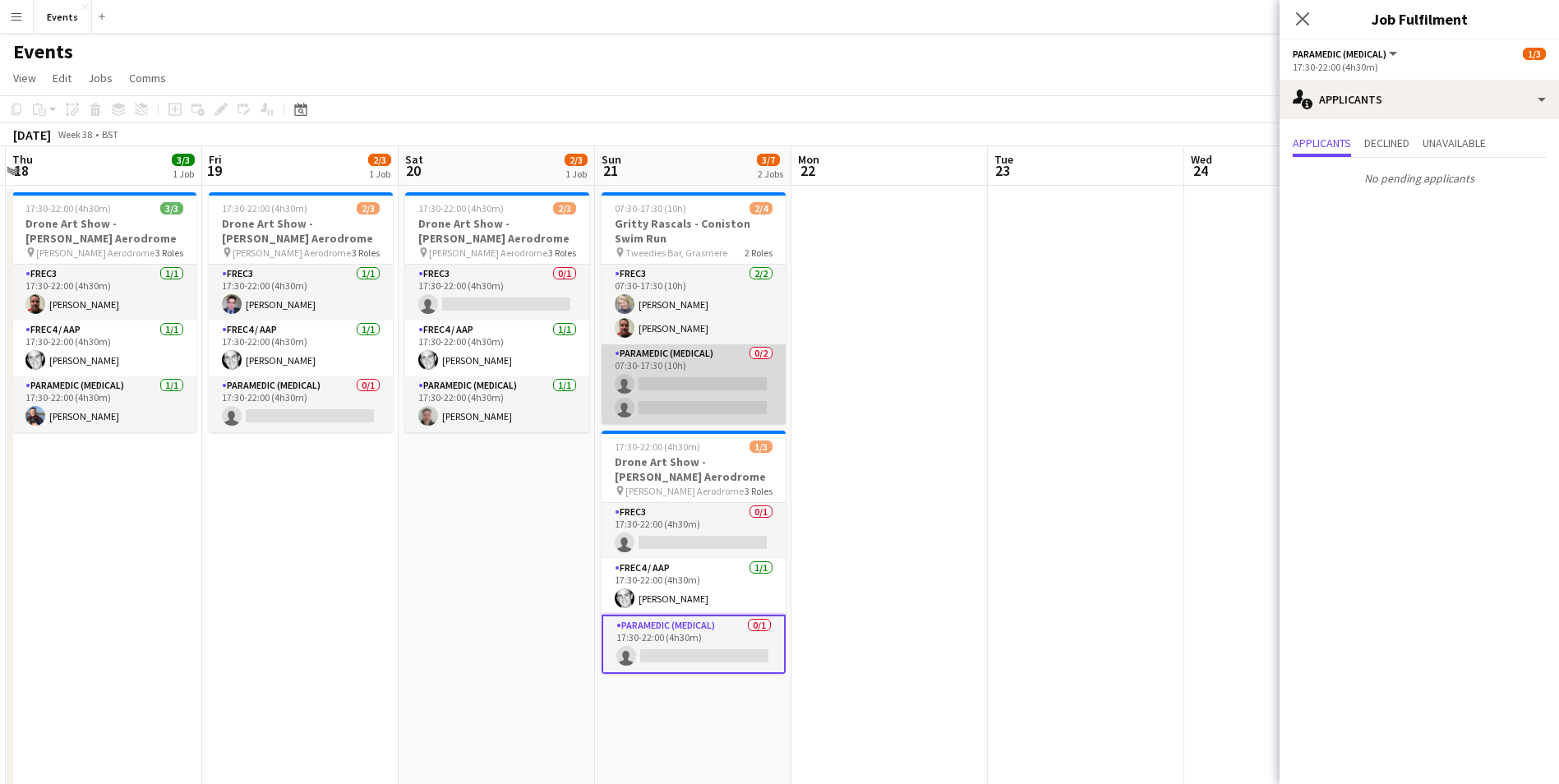
click at [693, 386] on app-card-role "Paramedic (Medical) 0/2 07:30-17:30 (10h) single-neutral-actions single-neutral…" at bounding box center [694, 384] width 184 height 80
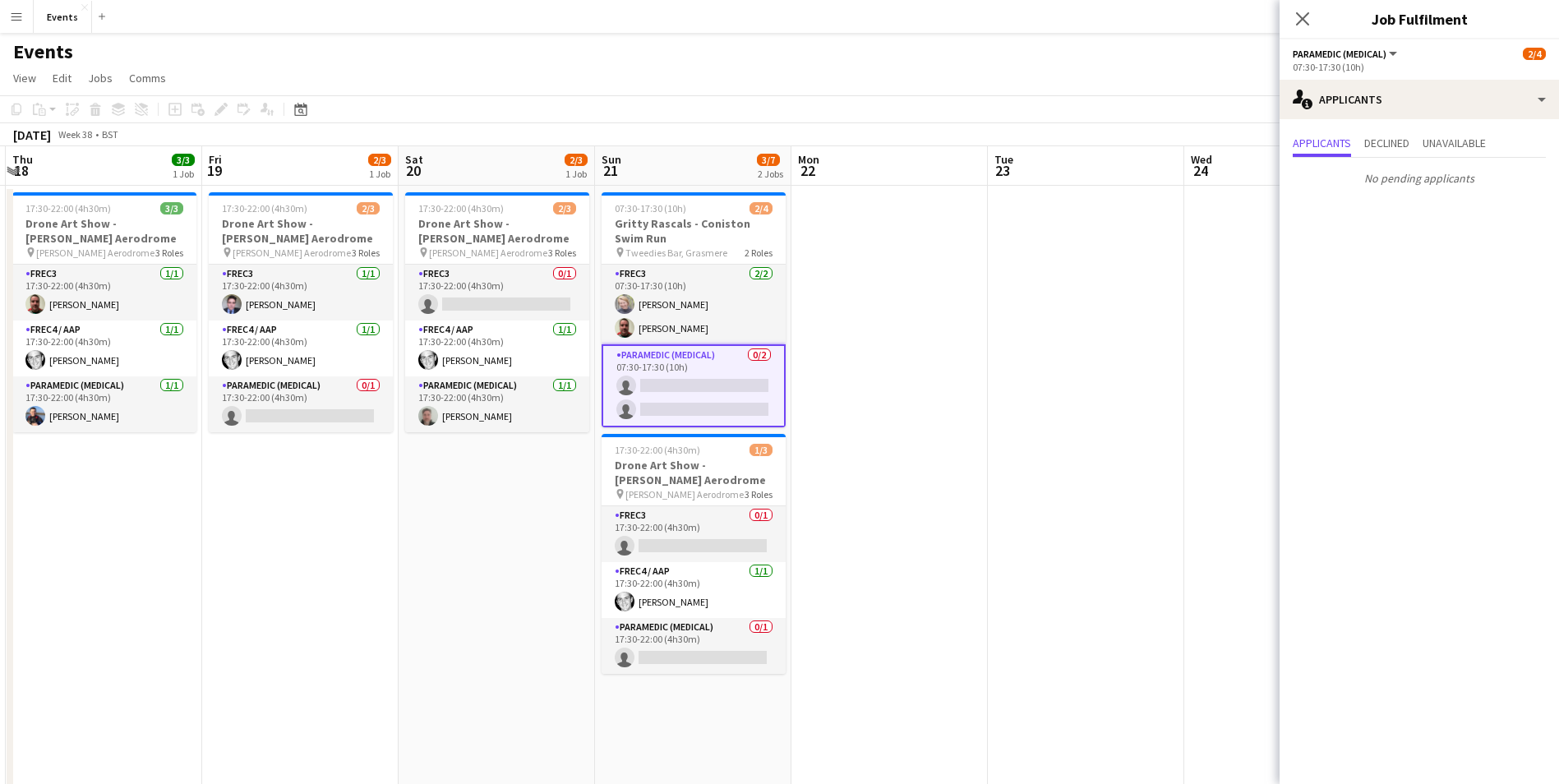
click at [691, 408] on app-card-role "Paramedic (Medical) 0/2 07:30-17:30 (10h) single-neutral-actions single-neutral…" at bounding box center [694, 386] width 184 height 83
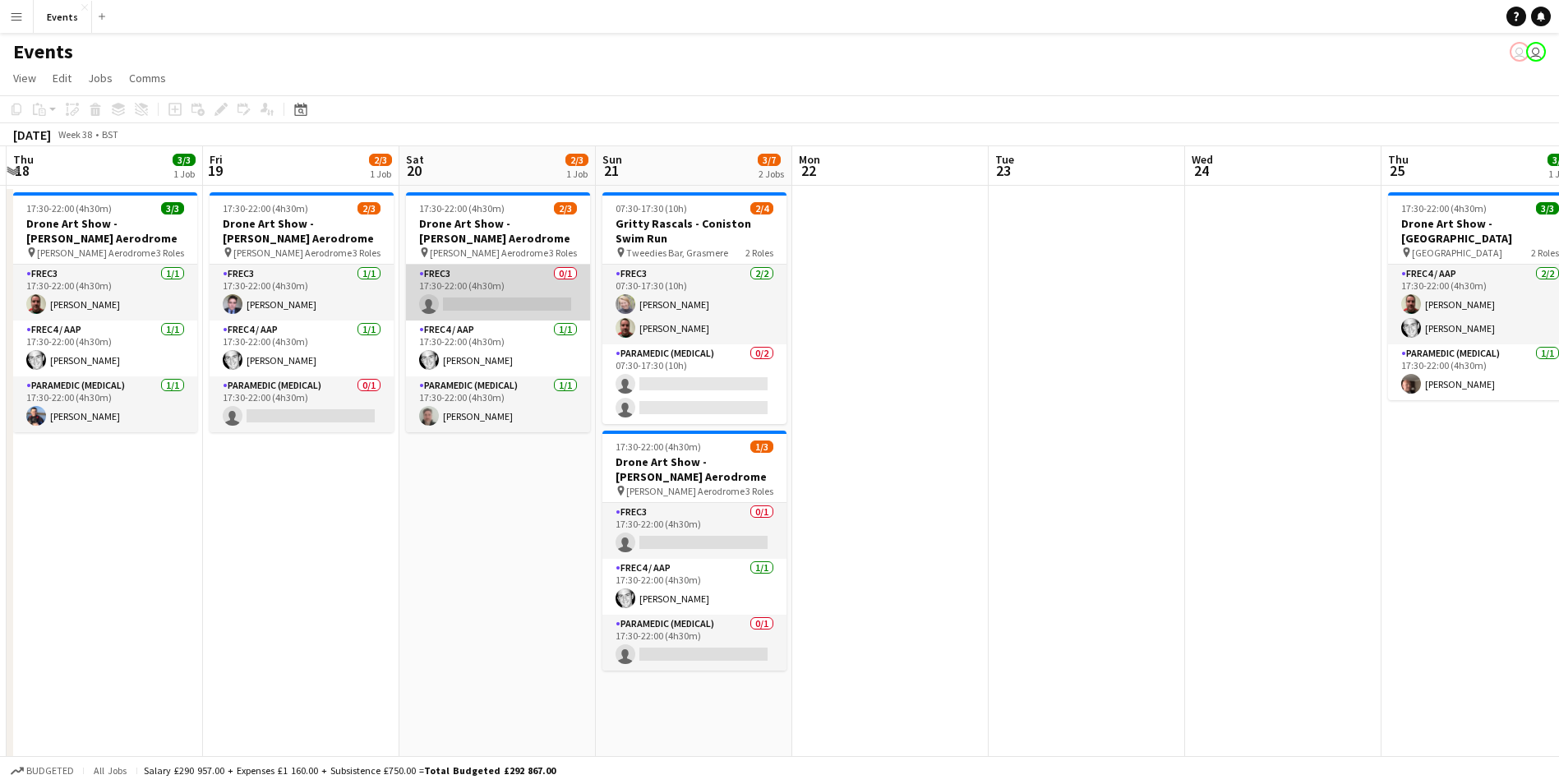
click at [495, 299] on app-card-role "FREC3 0/1 17:30-22:00 (4h30m) single-neutral-actions" at bounding box center [497, 292] width 184 height 56
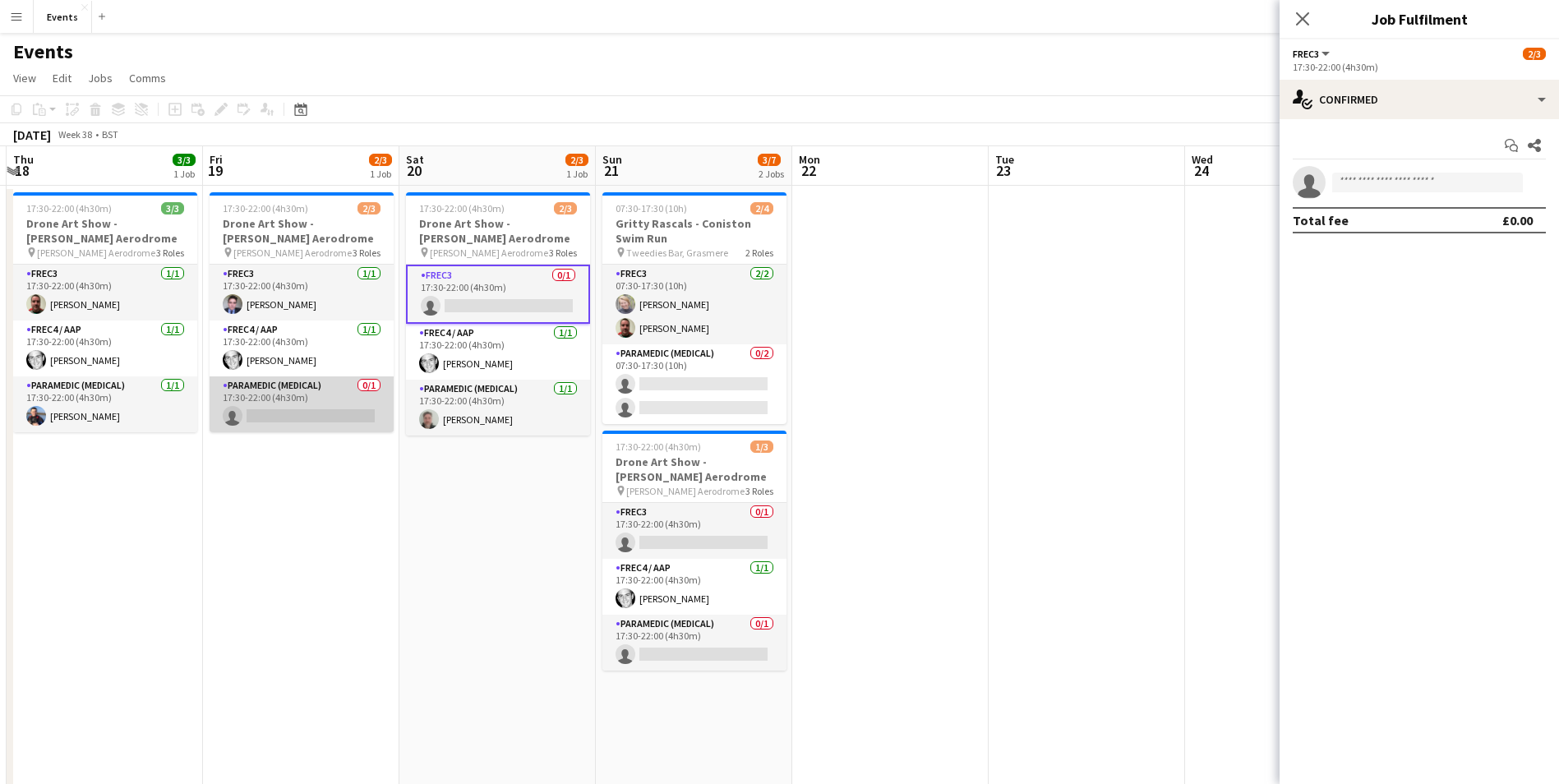
click at [328, 420] on app-card-role "Paramedic (Medical) 0/1 17:30-22:00 (4h30m) single-neutral-actions" at bounding box center [301, 404] width 184 height 56
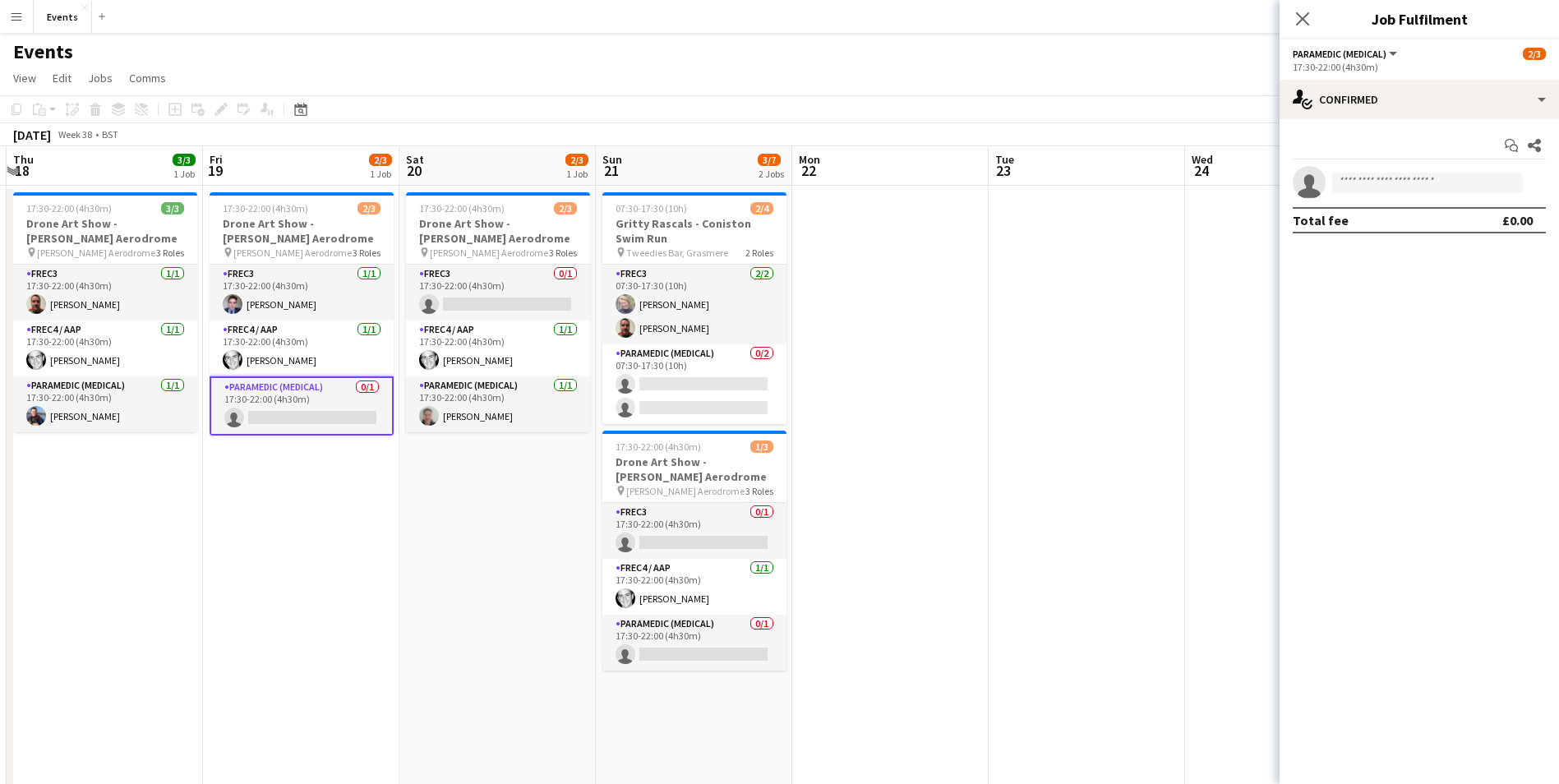
click at [1315, 24] on div "Close pop-in" at bounding box center [1302, 19] width 46 height 38
click at [503, 299] on app-card-role "FREC3 0/1 17:30-22:00 (4h30m) single-neutral-actions" at bounding box center [497, 292] width 184 height 56
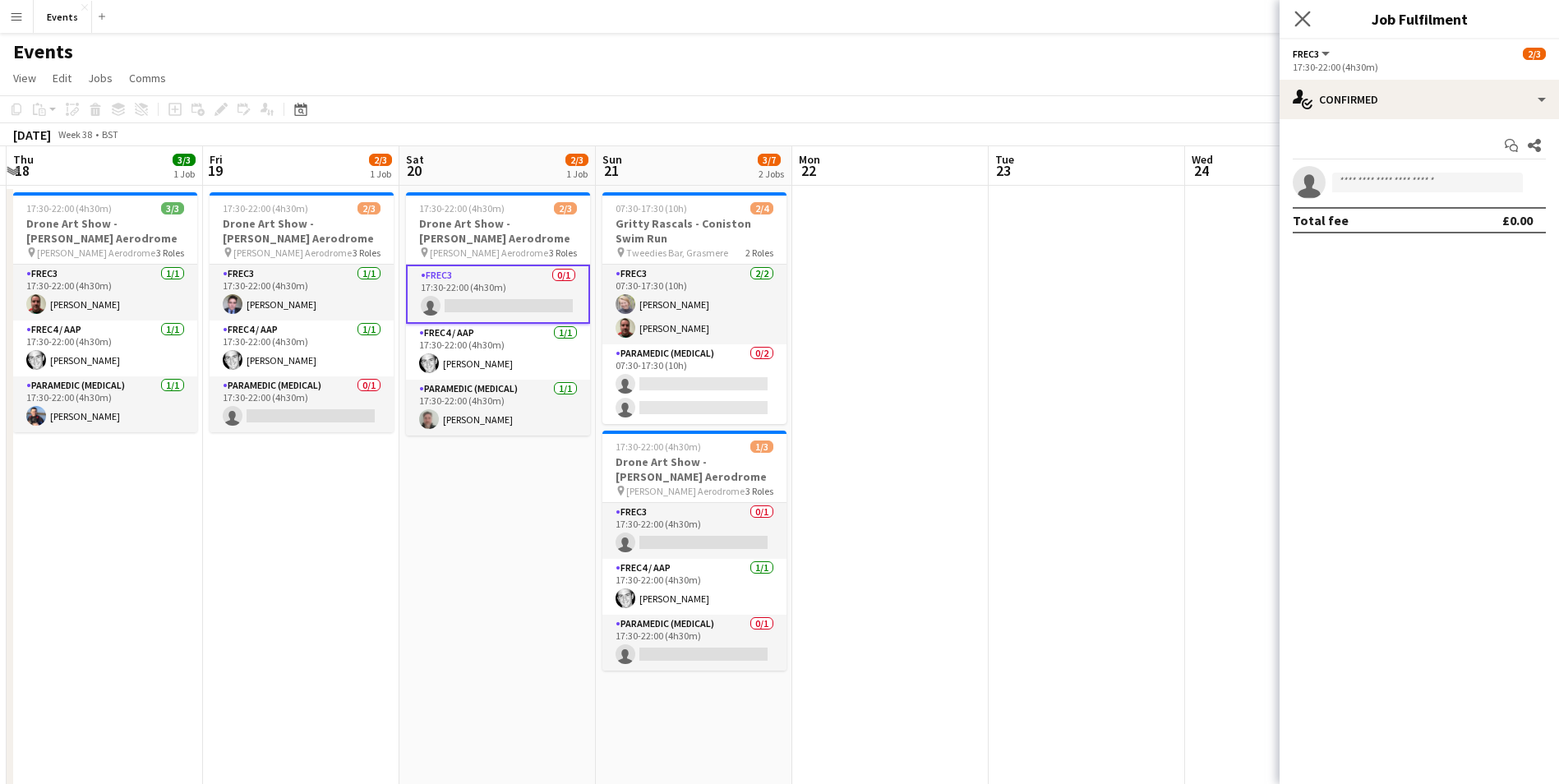
click at [1304, 26] on app-icon "Close pop-in" at bounding box center [1303, 19] width 23 height 23
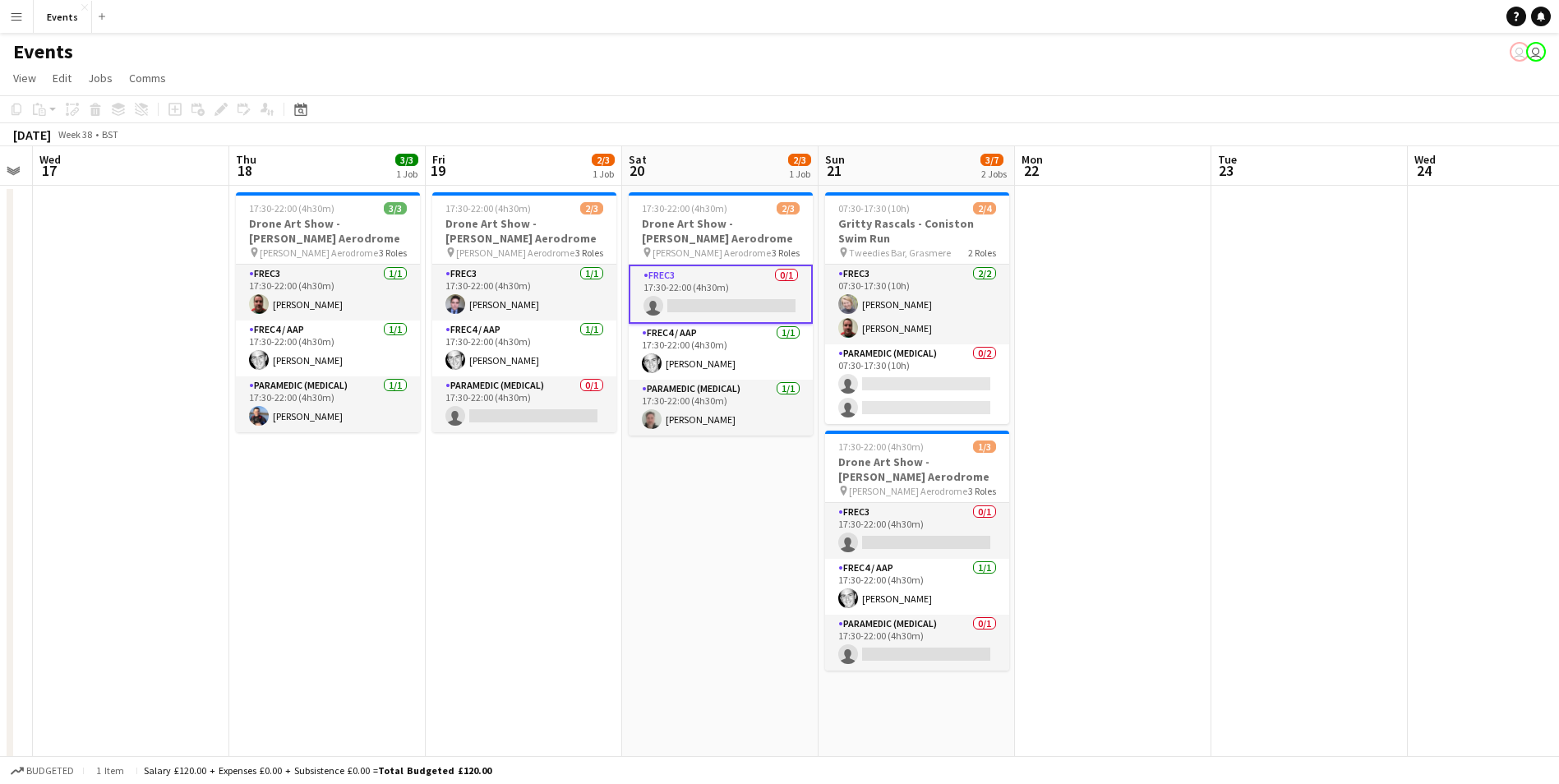
scroll to position [0, 468]
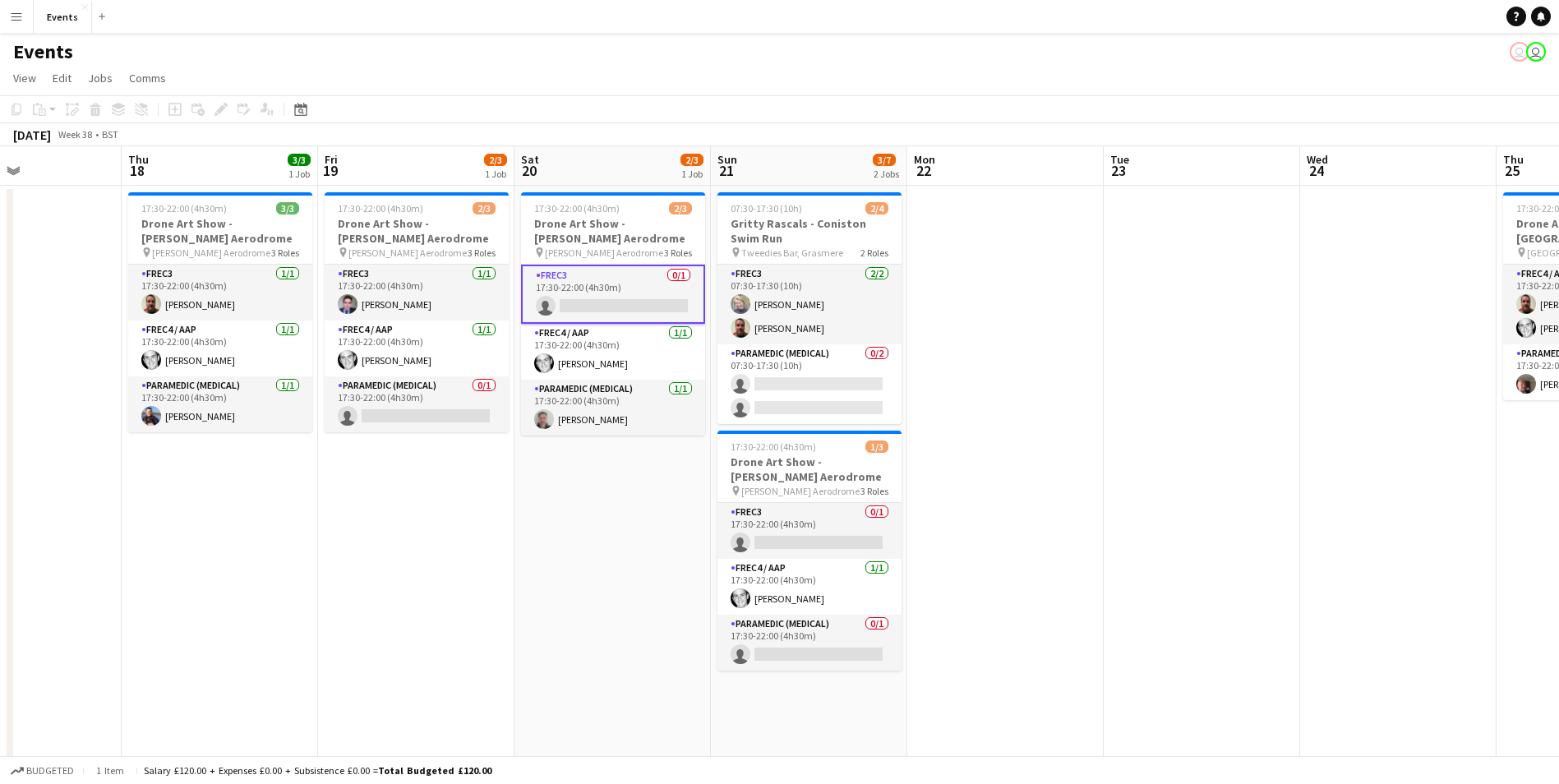
drag, startPoint x: 653, startPoint y: 573, endPoint x: 945, endPoint y: 597, distance: 293.0
